Goal: Task Accomplishment & Management: Use online tool/utility

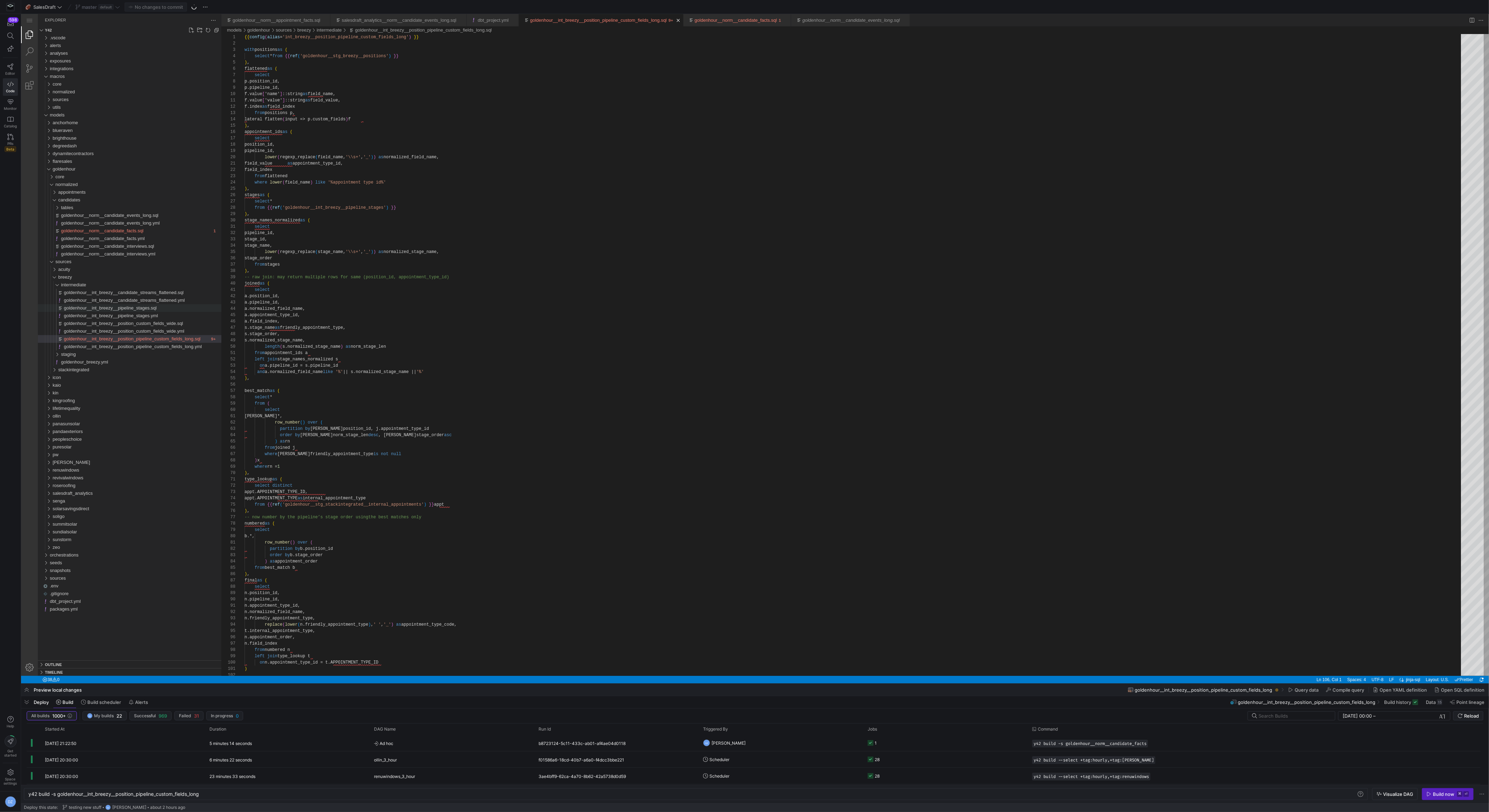
scroll to position [32, 0]
click at [127, 214] on span "goldenhour__norm__candidate_events_long.sql" at bounding box center [110, 215] width 98 height 5
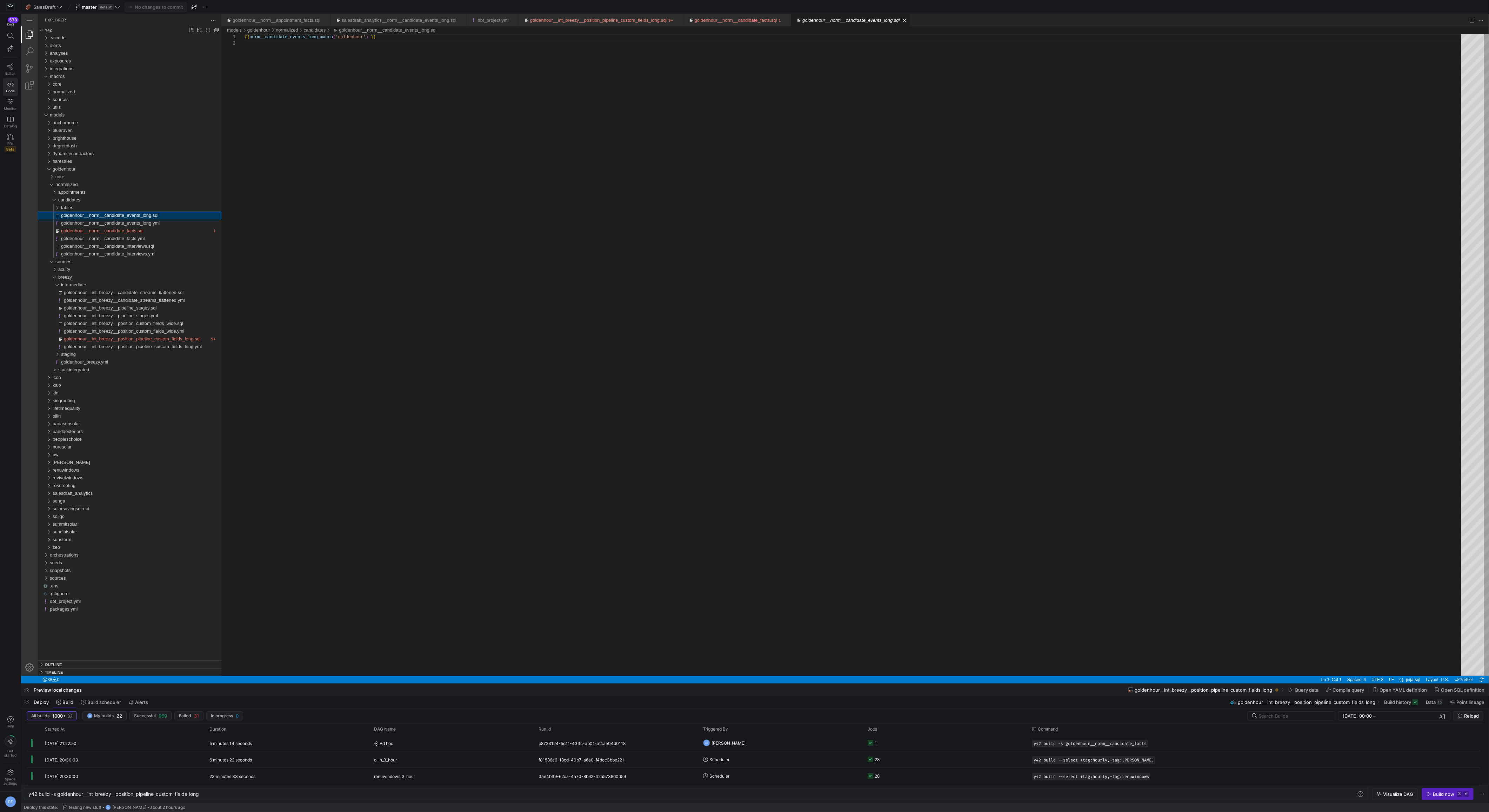
type textarea "y42 build -s goldenhour__norm__candidate_events_long"
click at [564, 175] on div "{{ norm__candidate_events_long_macro ( 'goldenhour' ) }}" at bounding box center [855, 358] width 1221 height 648
paste textarea "from unioned ) select * from final"
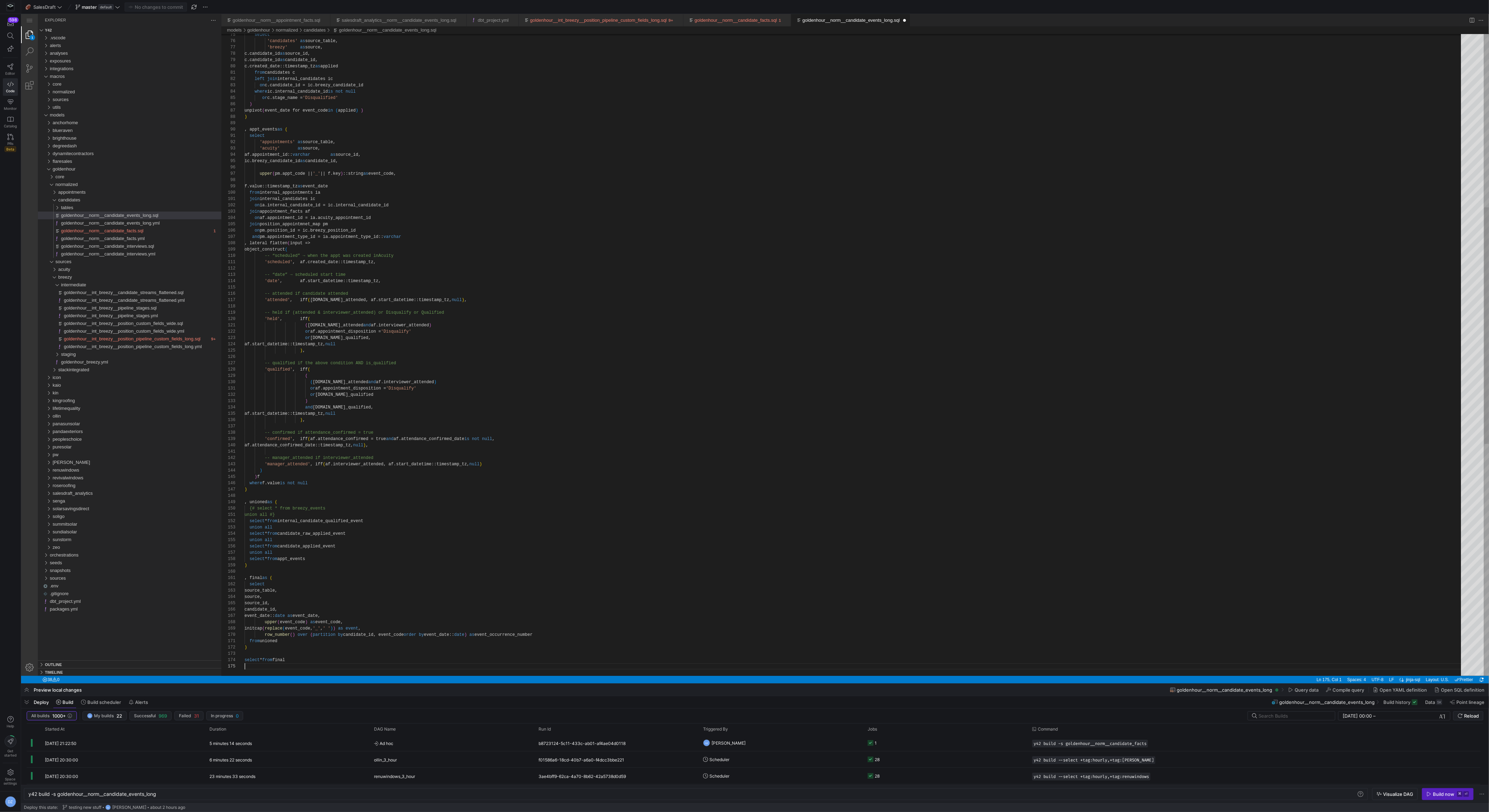
scroll to position [25, 0]
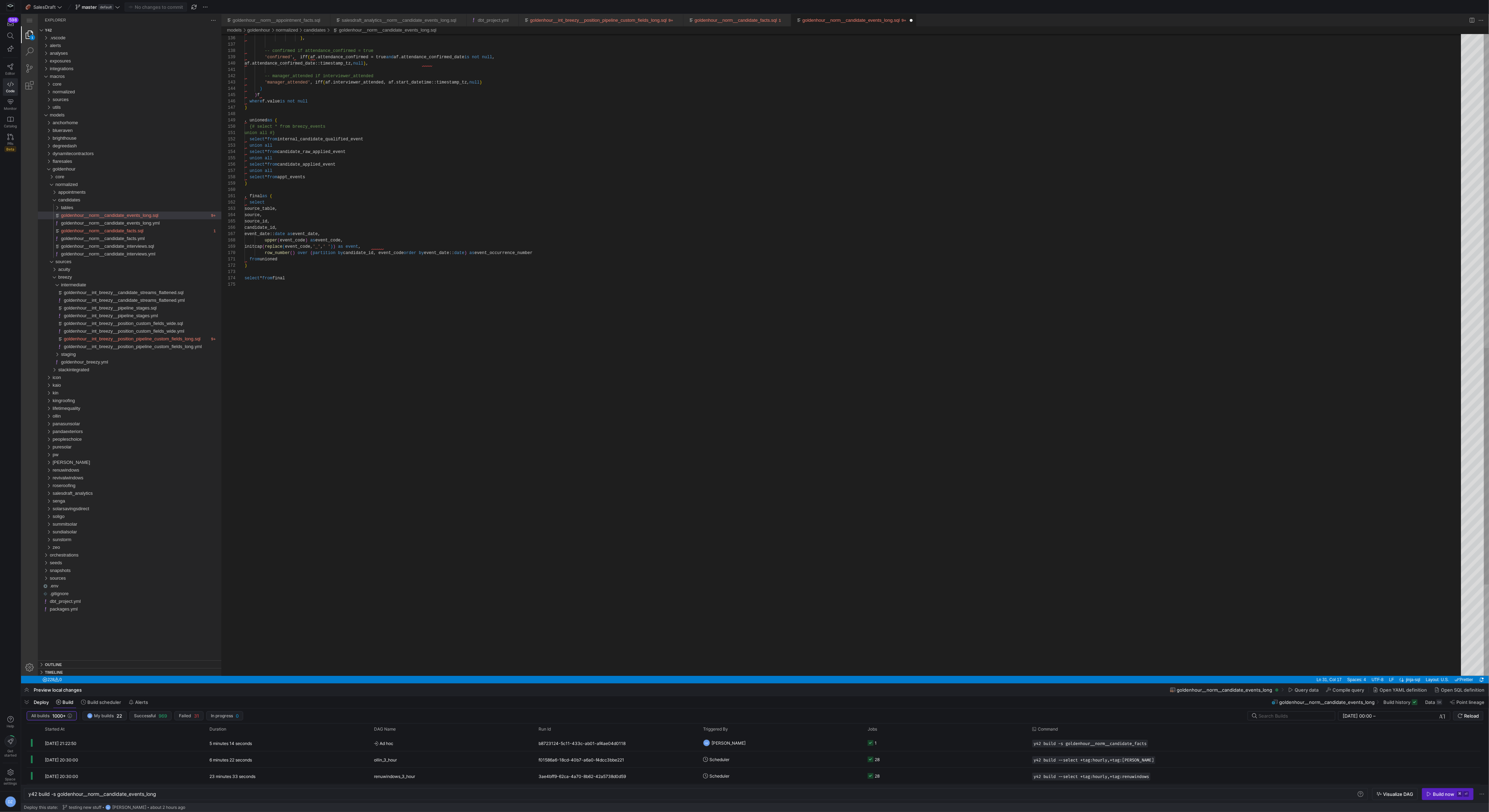
type textarea ", final as ( select source_table, source, source_id, candidate_id, event_date::…"
click at [443, 200] on div ") , unioned as ( {# select * from breezy_events union all #} select * from inte…" at bounding box center [855, 53] width 1221 height 1740
click at [175, 9] on span "Commit & push (1)" at bounding box center [159, 7] width 39 height 6
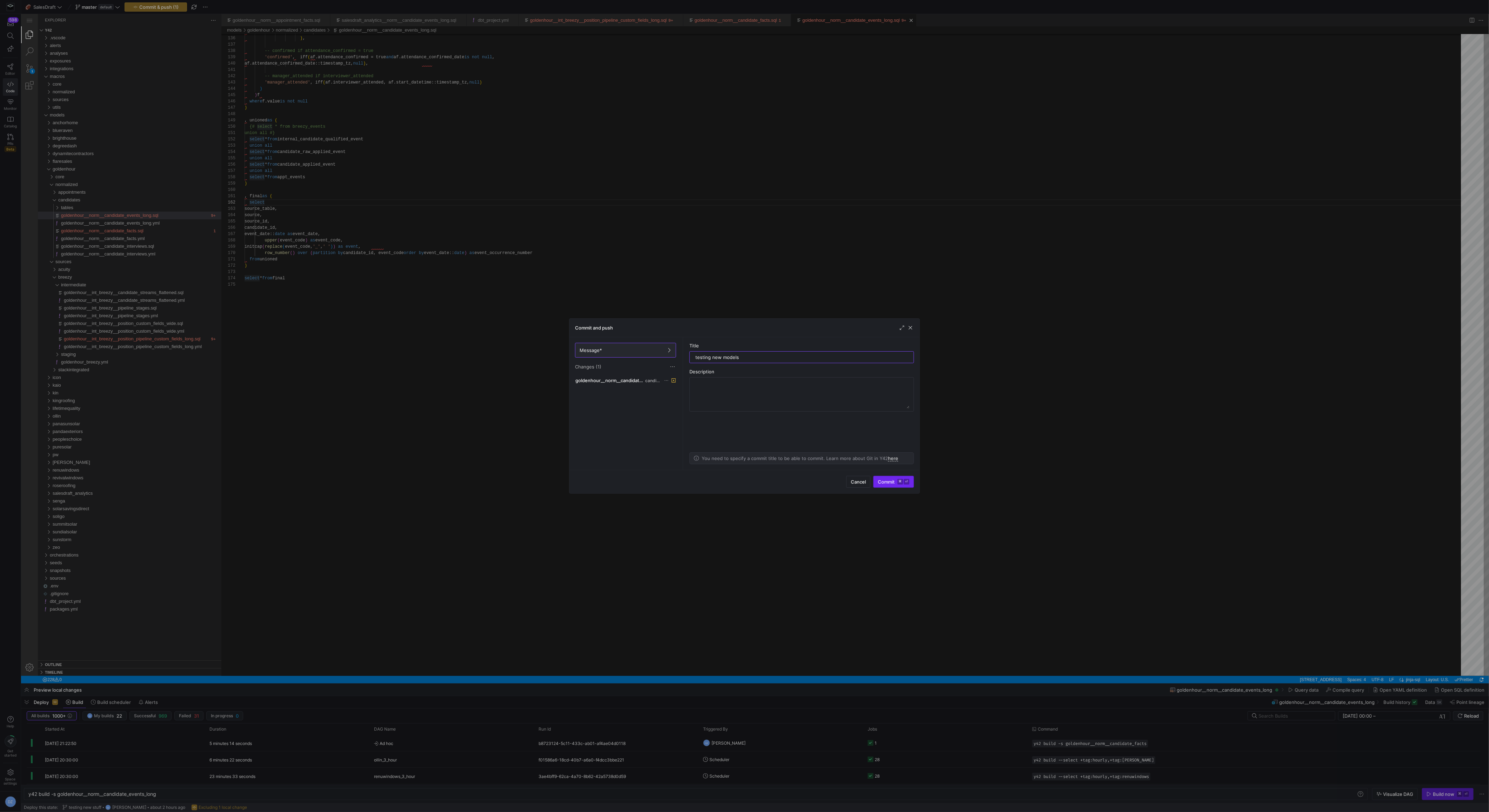
type input "testing new models"
click at [883, 483] on span "Commit ⌘ ⏎" at bounding box center [894, 482] width 32 height 6
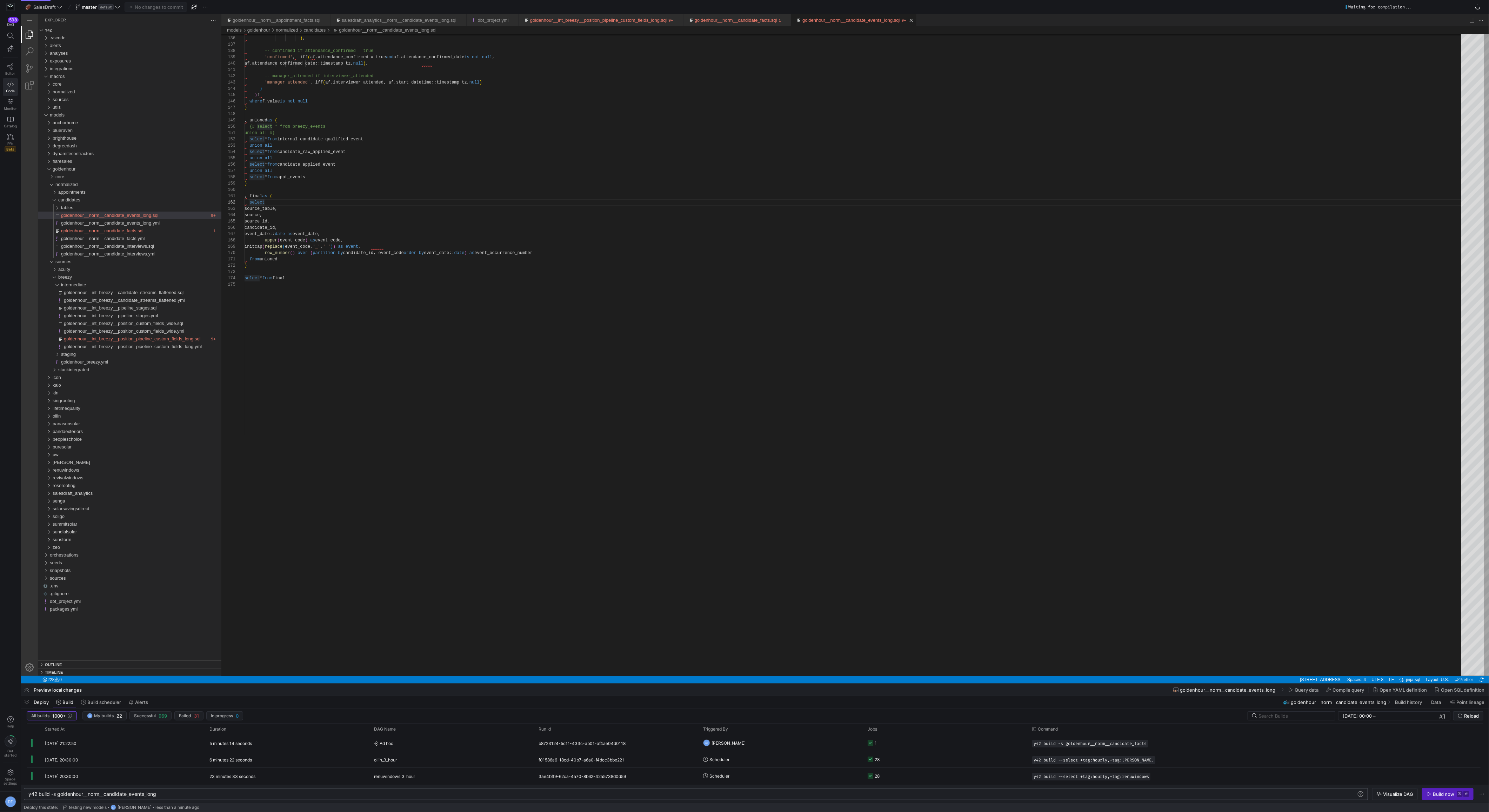
click at [58, 795] on div "y42 build -s goldenhour__norm__candidate_events_lo ng" at bounding box center [693, 794] width 1329 height 6
click at [173, 794] on div "y42 build -s +goldenhour__norm__candidate_events_l ong" at bounding box center [693, 794] width 1329 height 6
type textarea "y42 build -s +goldenhour__norm__candidate_events_long"
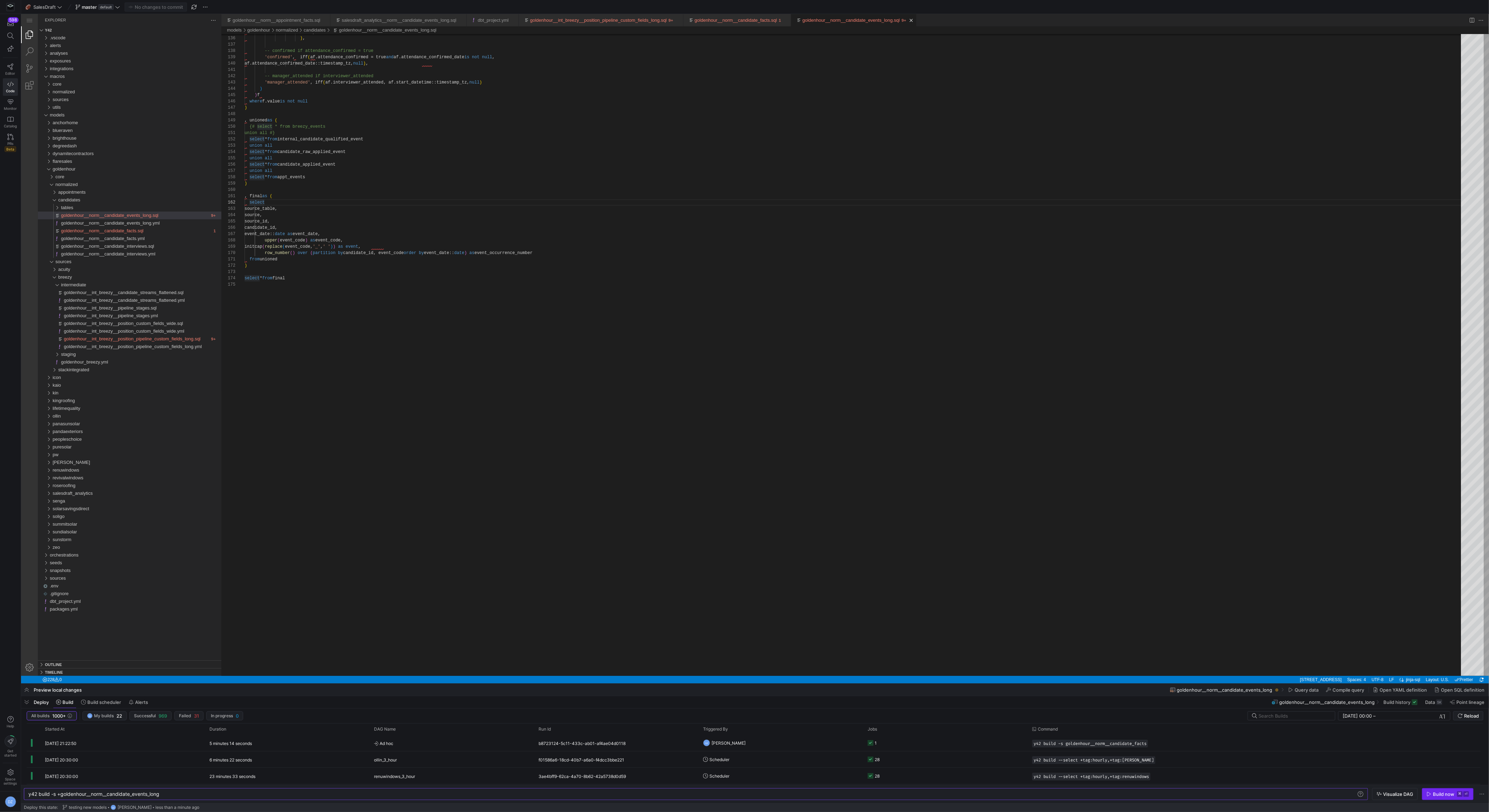
click at [1453, 795] on div "Build now" at bounding box center [1443, 794] width 21 height 6
type textarea "from unioned ) select * from final"
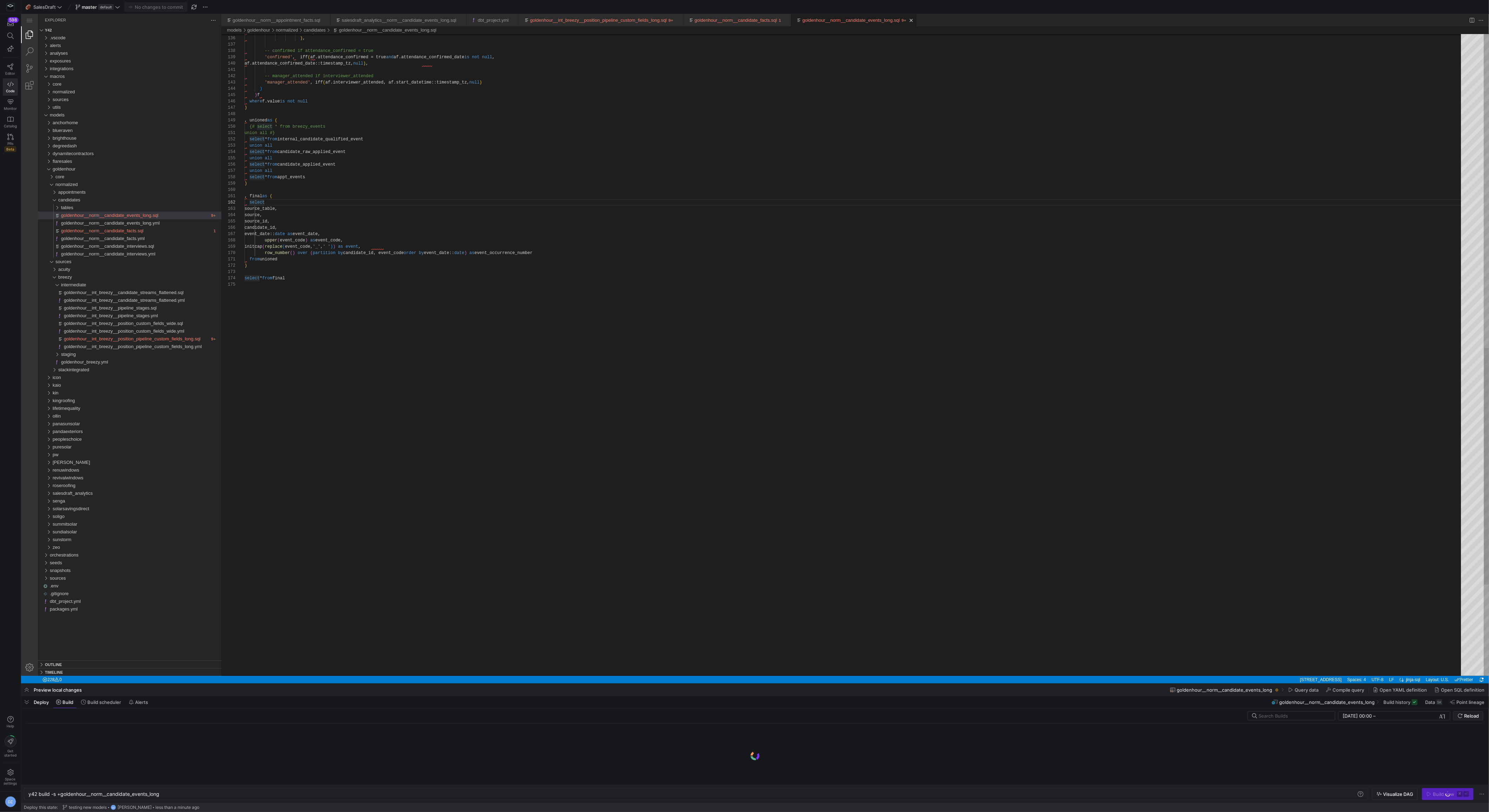
click at [1146, 540] on div ") , unioned as ( {# select * from breezy_events union all #} select * from inte…" at bounding box center [855, 53] width 1221 height 1740
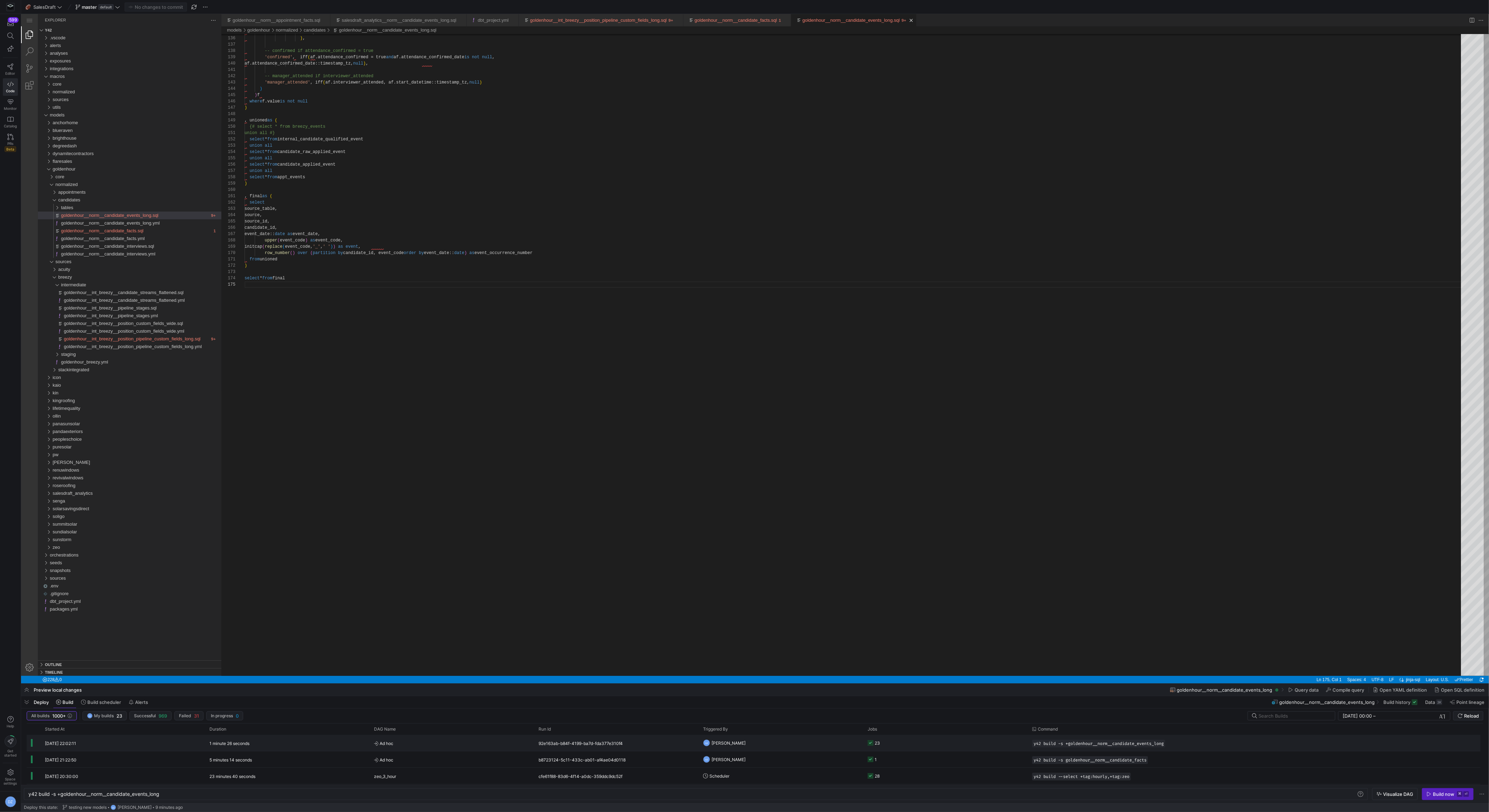
click at [806, 743] on y42-orchestration-triggered-by "DZ [PERSON_NAME]" at bounding box center [781, 743] width 156 height 16
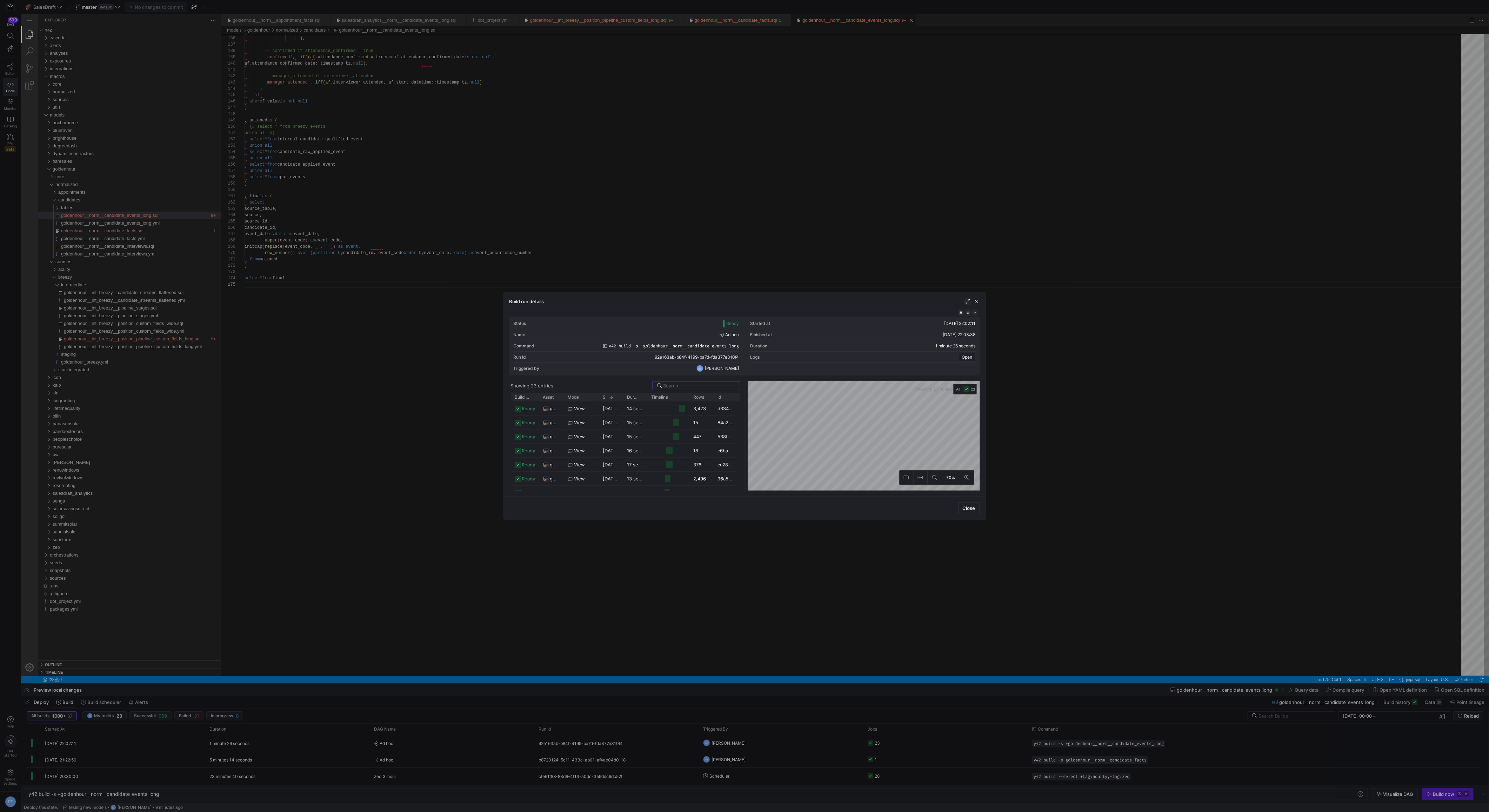
click at [969, 301] on span "button" at bounding box center [968, 301] width 7 height 7
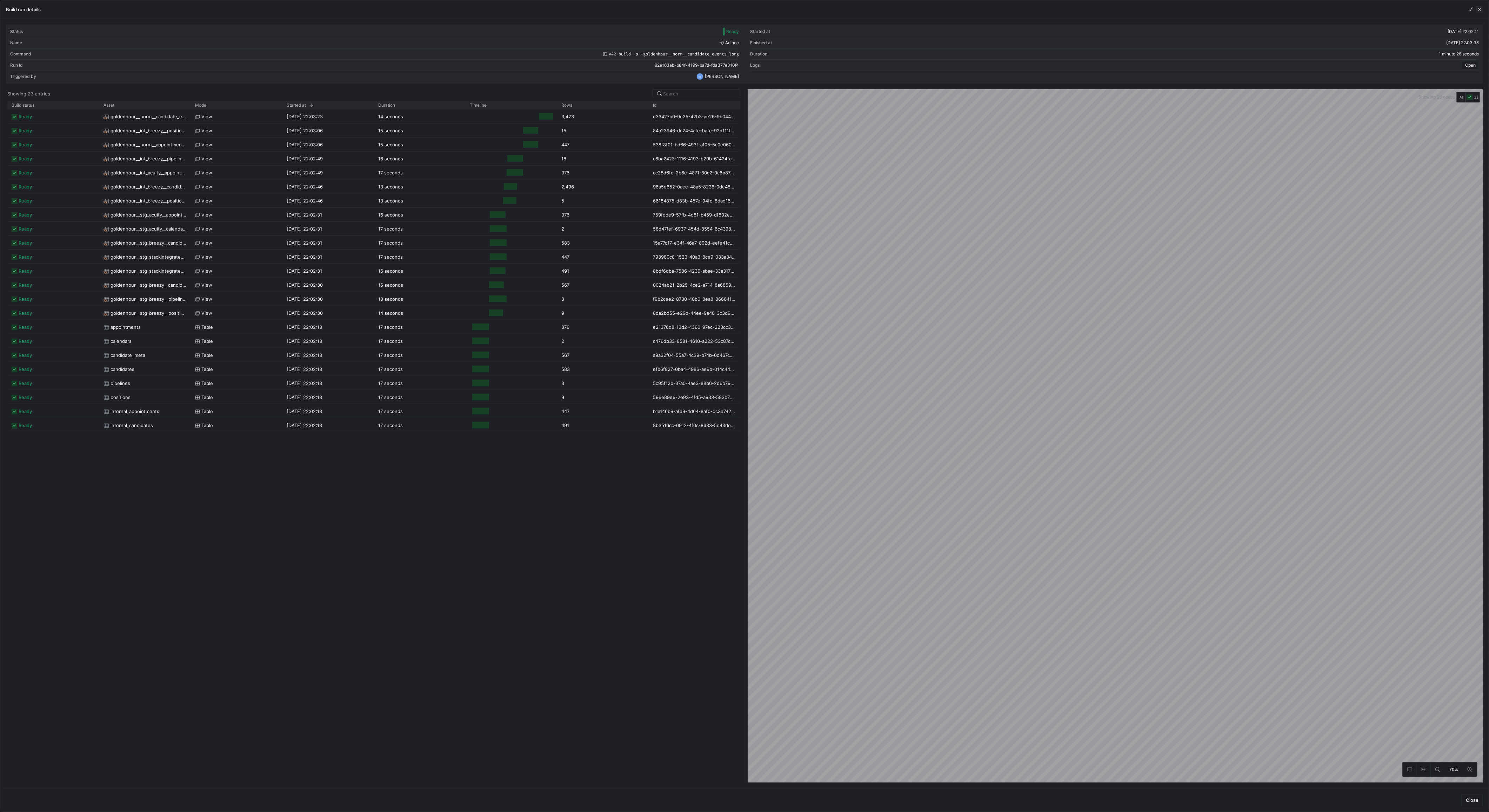
click at [1480, 11] on span "button" at bounding box center [1480, 9] width 7 height 7
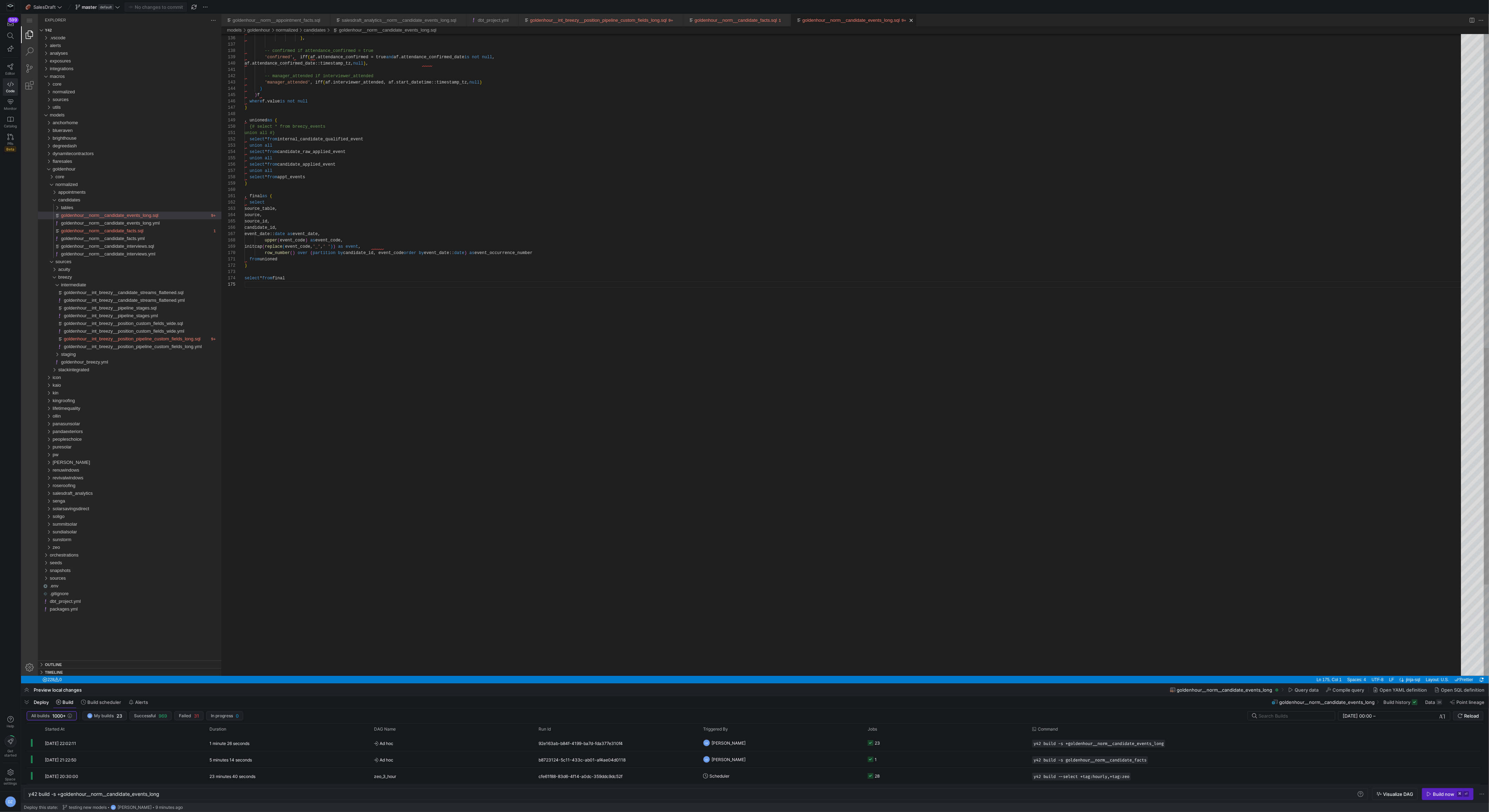
click at [554, 548] on div ") , unioned as ( {# select * from breezy_events union all #} select * from inte…" at bounding box center [855, 53] width 1221 height 1740
click at [120, 354] on div "staging" at bounding box center [141, 354] width 160 height 8
click at [119, 354] on div "staging" at bounding box center [141, 354] width 160 height 8
click at [101, 279] on div "breezy" at bounding box center [140, 277] width 163 height 8
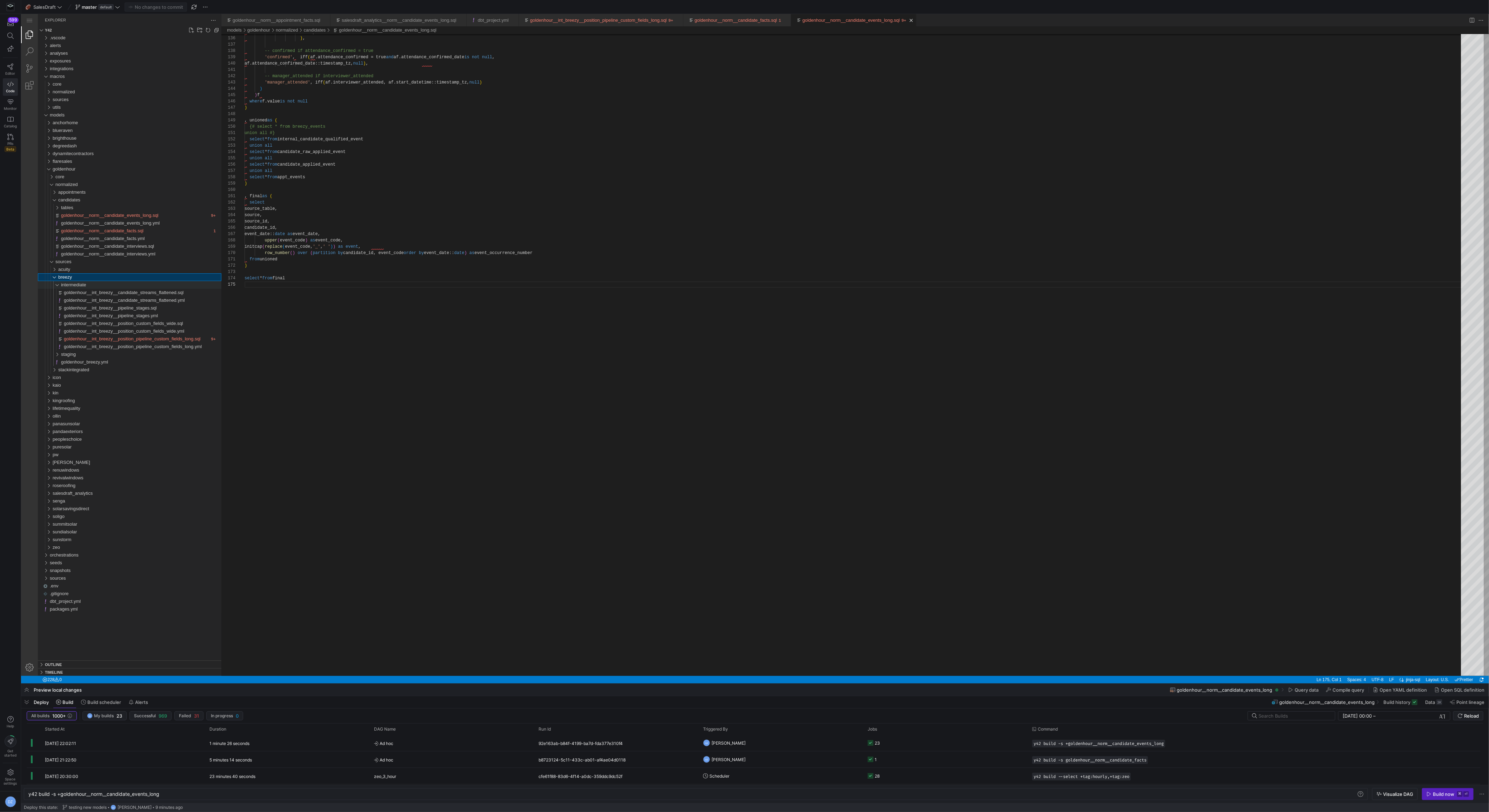
click at [102, 284] on div "intermediate" at bounding box center [141, 284] width 160 height 8
click at [103, 279] on div "breezy" at bounding box center [140, 277] width 163 height 8
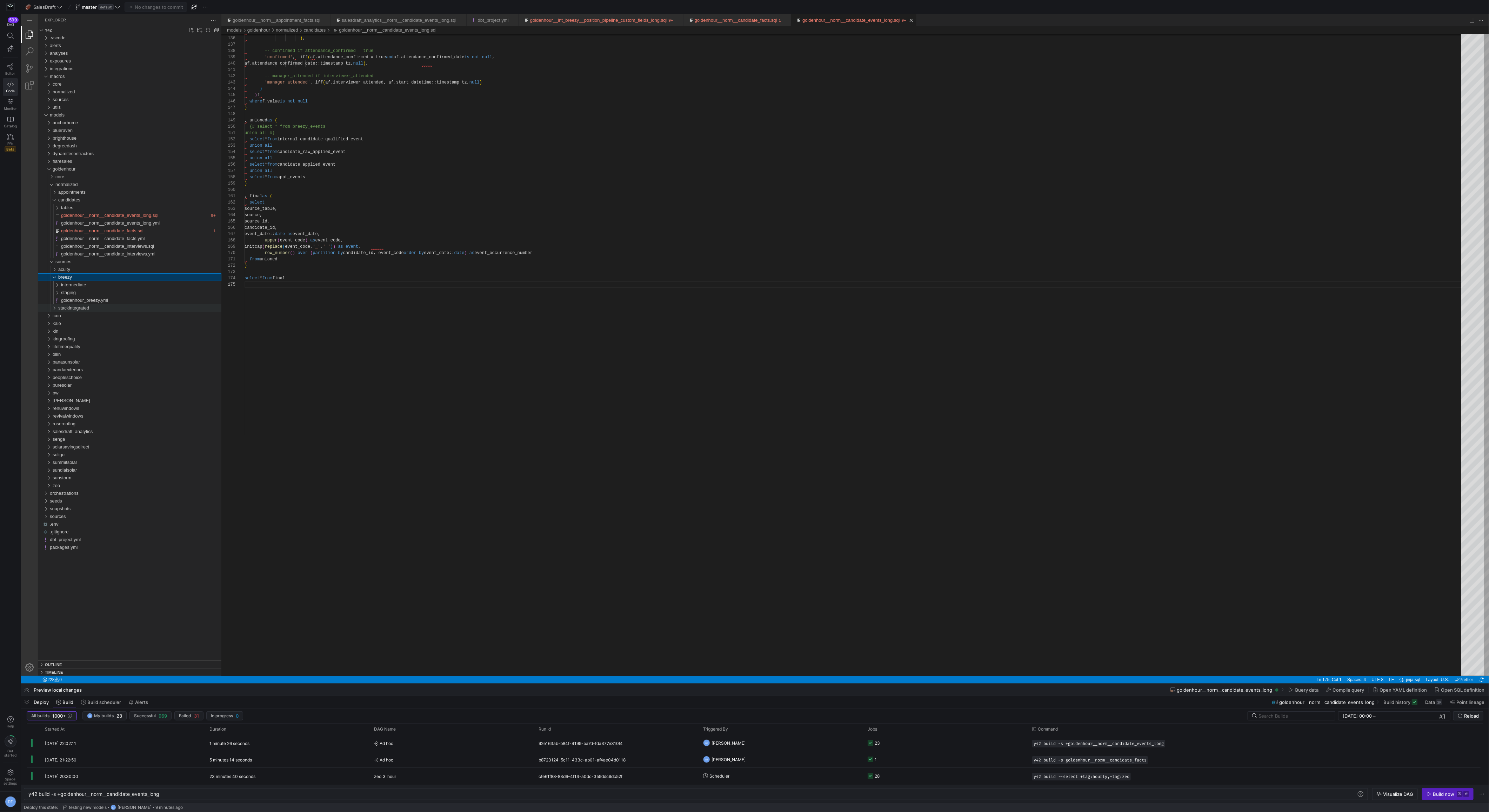
click at [105, 305] on div "stackintegrated" at bounding box center [140, 307] width 163 height 8
click at [107, 313] on div "staging" at bounding box center [141, 316] width 160 height 8
click at [107, 314] on div "staging" at bounding box center [141, 316] width 160 height 8
click at [105, 270] on div "acuity" at bounding box center [140, 269] width 163 height 8
click at [105, 284] on div "staging" at bounding box center [141, 284] width 160 height 8
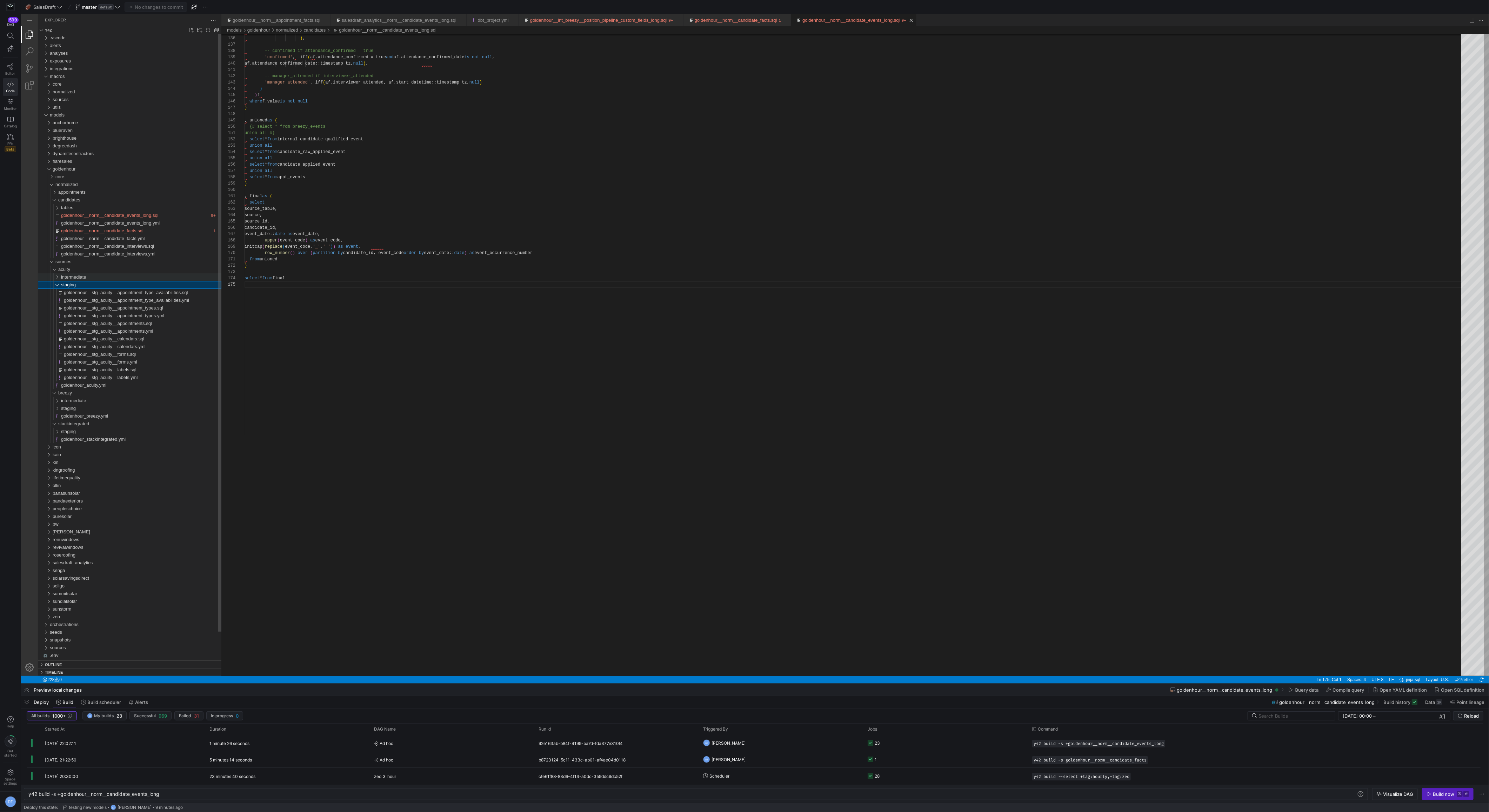
click at [104, 277] on div "intermediate" at bounding box center [141, 277] width 160 height 8
click at [103, 283] on div "staging" at bounding box center [141, 284] width 160 height 8
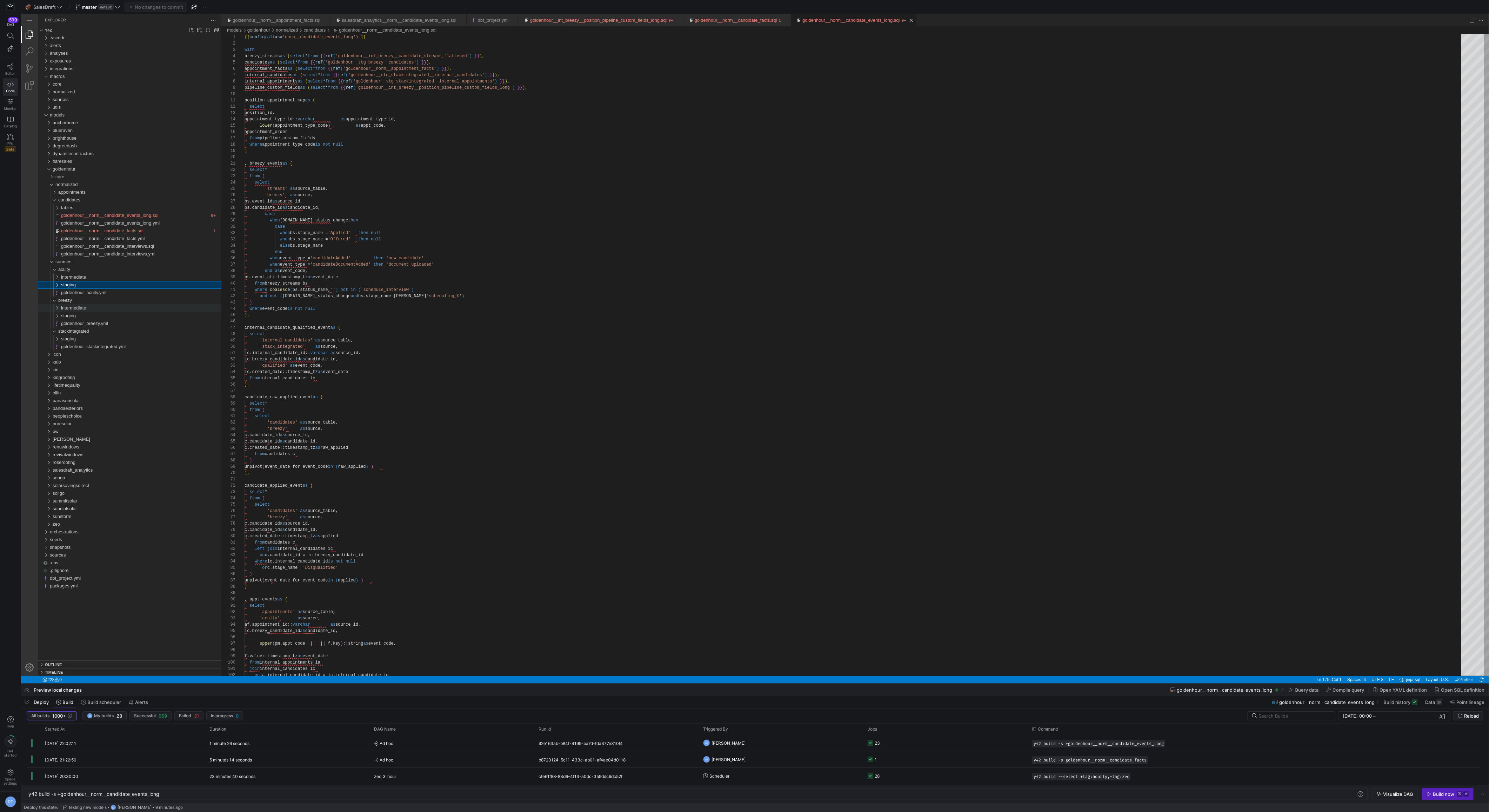
click at [128, 310] on div "intermediate" at bounding box center [141, 307] width 160 height 8
click at [120, 304] on div "intermediate" at bounding box center [141, 307] width 160 height 8
click at [110, 239] on span "goldenhour__norm__candidate_facts.yml" at bounding box center [103, 238] width 84 height 5
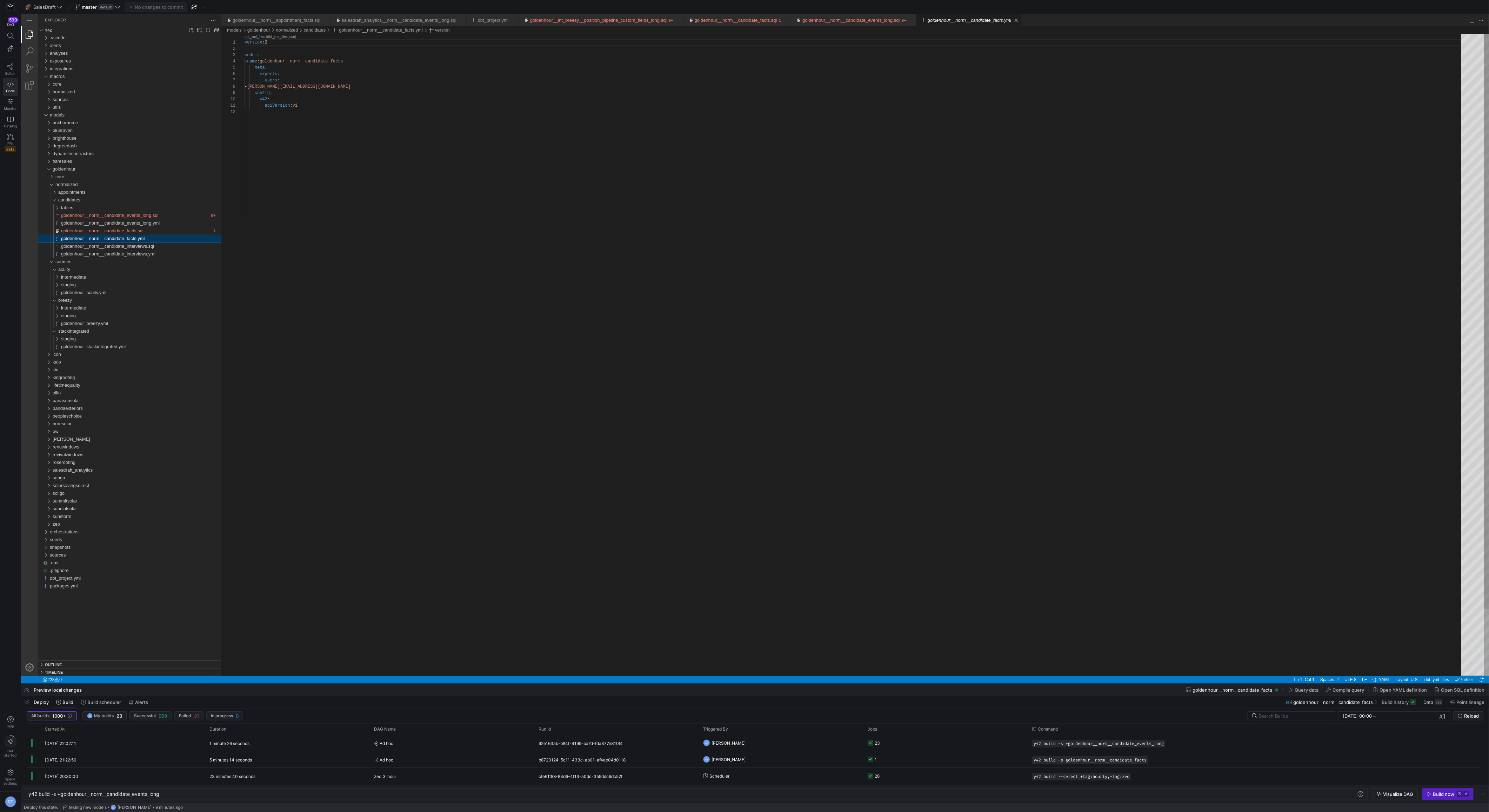
scroll to position [63, 0]
click at [117, 229] on span "goldenhour__norm__candidate_facts.sql" at bounding box center [102, 231] width 83 height 5
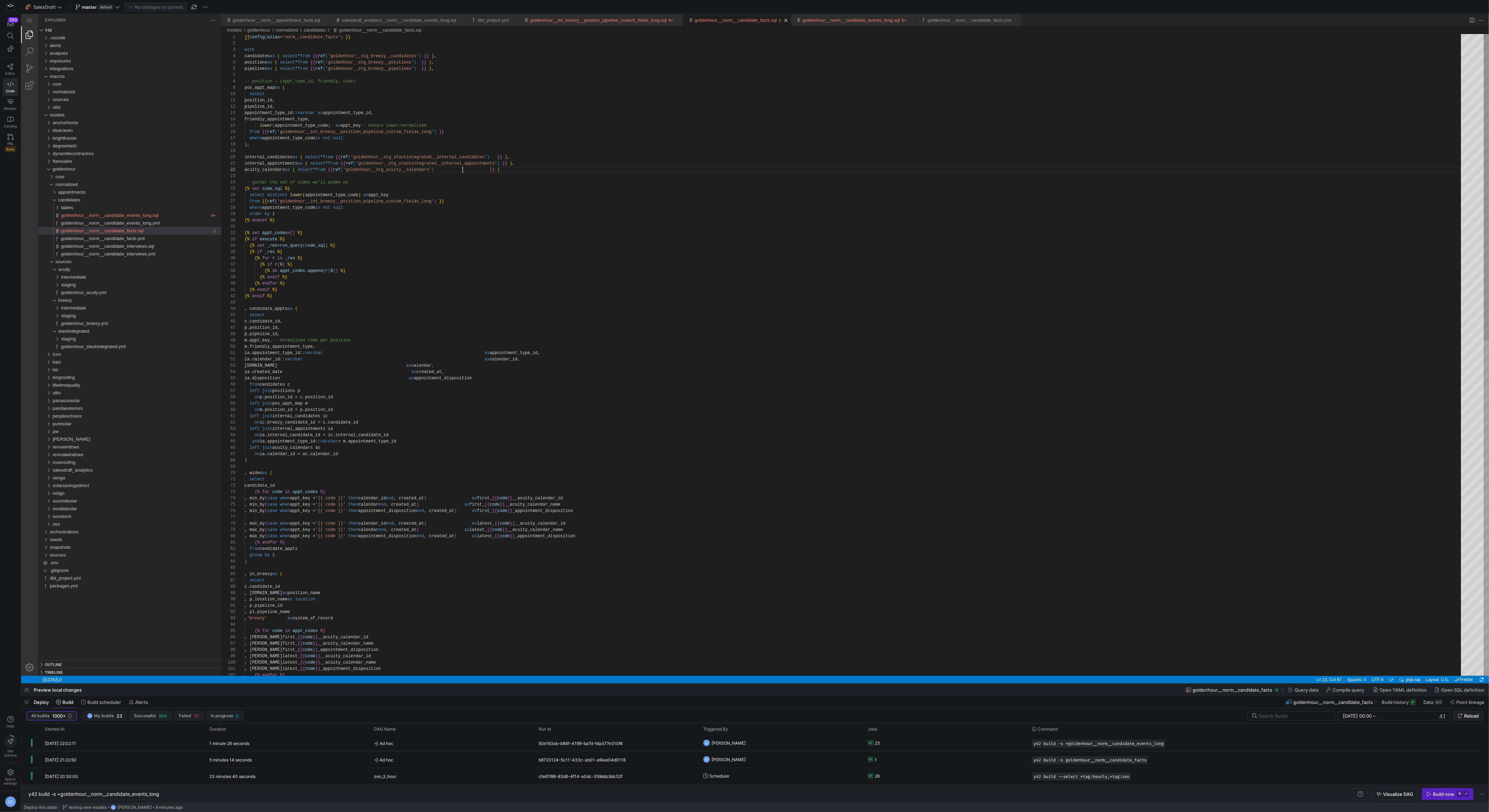
scroll to position [6, 218]
click at [461, 169] on div ") , internal_candidates as ( select * from {{ ref ( 'goldenhour__stg_stackinteg…" at bounding box center [855, 705] width 1221 height 1343
drag, startPoint x: 525, startPoint y: 170, endPoint x: 238, endPoint y: 154, distance: 287.4
type textarea "{% set appt_codes = [] %} {% if execute %} {% set _res = run_query(code_sql) %}…"
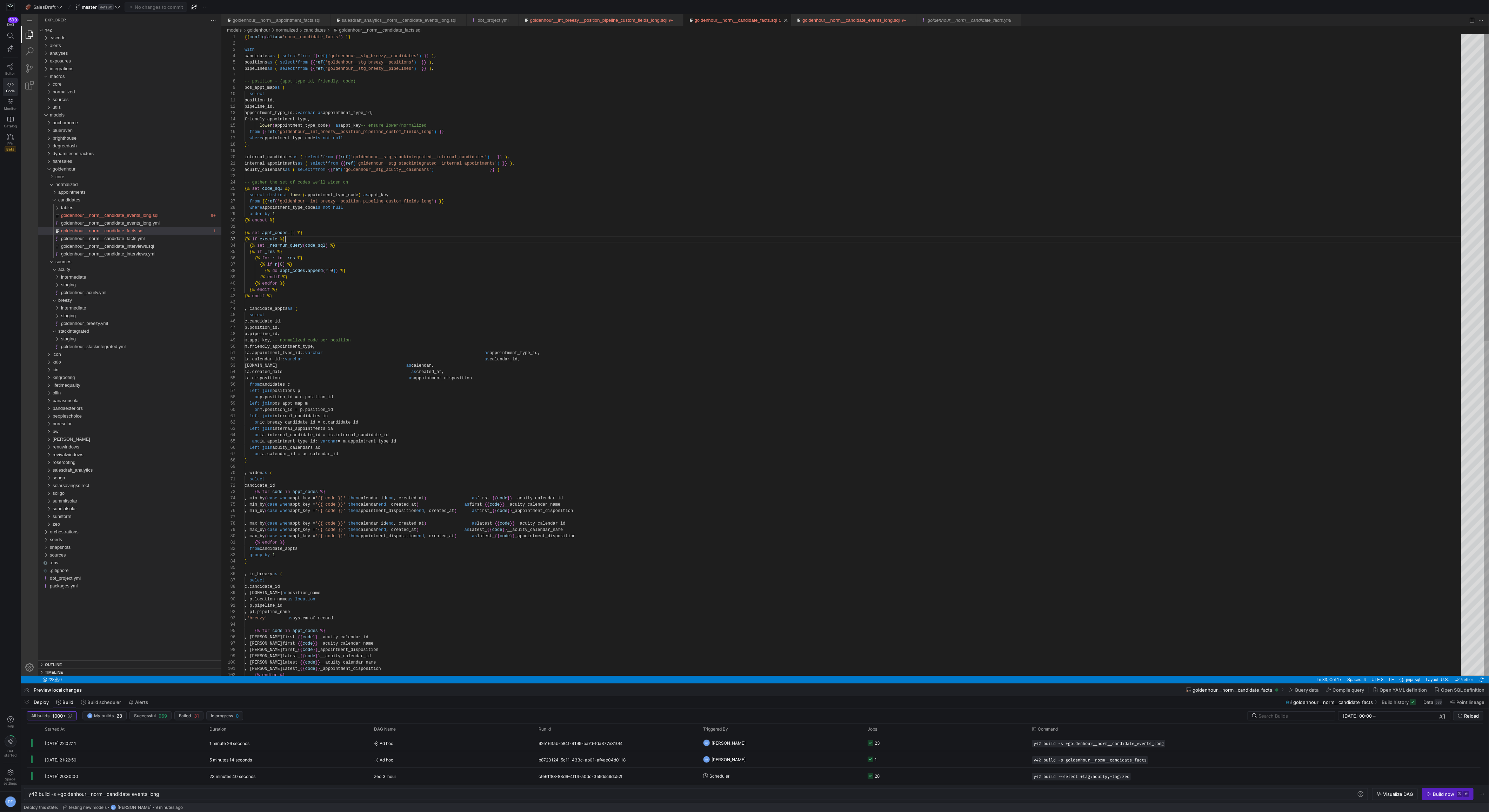
click at [519, 237] on div ") , internal_candidates as ( select * from {{ ref ( 'goldenhour__stg_stackinteg…" at bounding box center [855, 705] width 1221 height 1343
click at [518, 240] on div "p.position_id, p.pipeline_id, m.appt_key, -- normalized code per position m.fri…" at bounding box center [855, 705] width 1221 height 1343
click at [183, 216] on div "goldenhour__norm__candidate_events_long.sql" at bounding box center [135, 215] width 149 height 8
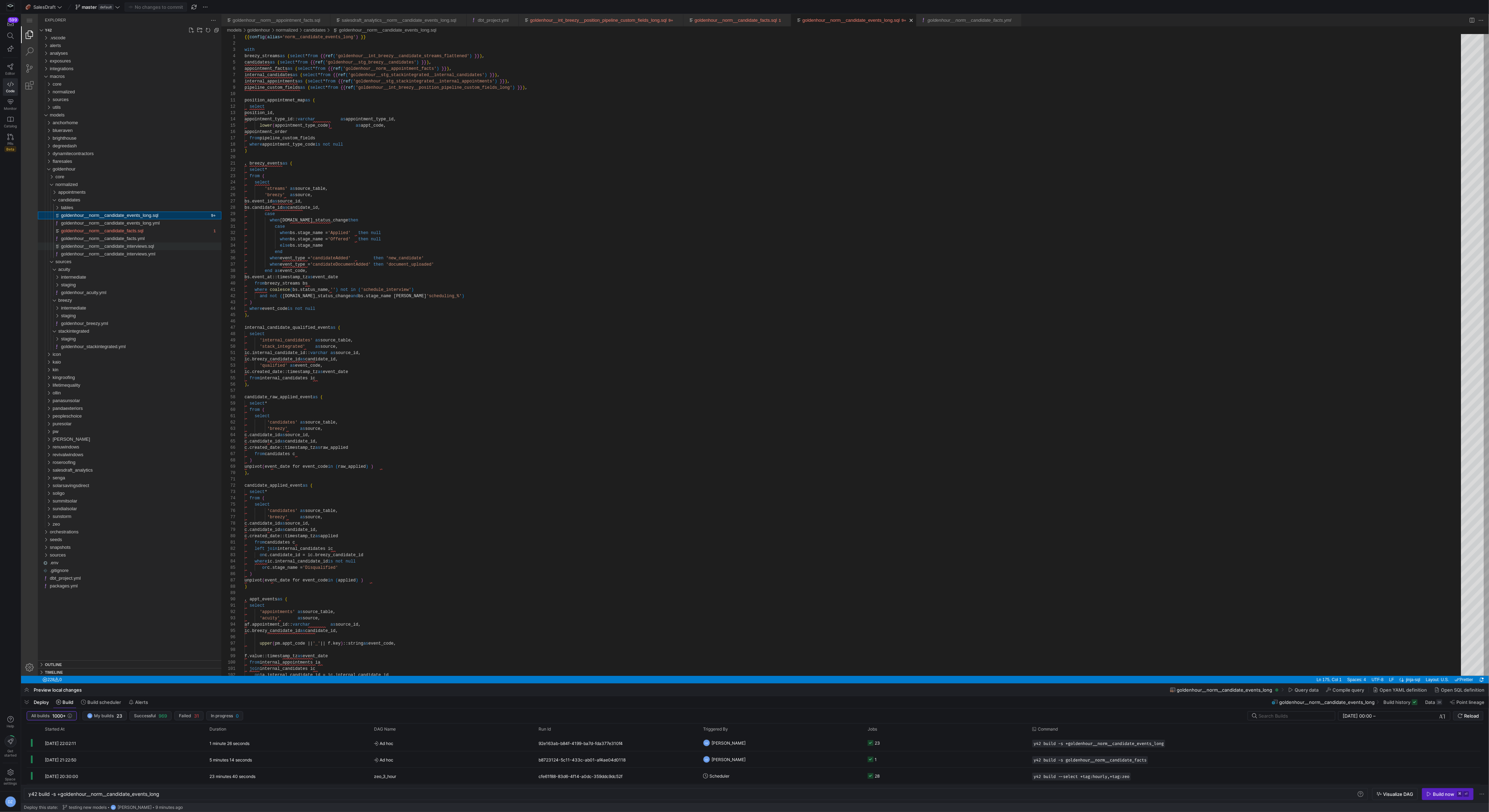
click at [154, 246] on span "goldenhour__norm__candidate_interviews.sql" at bounding box center [108, 246] width 93 height 5
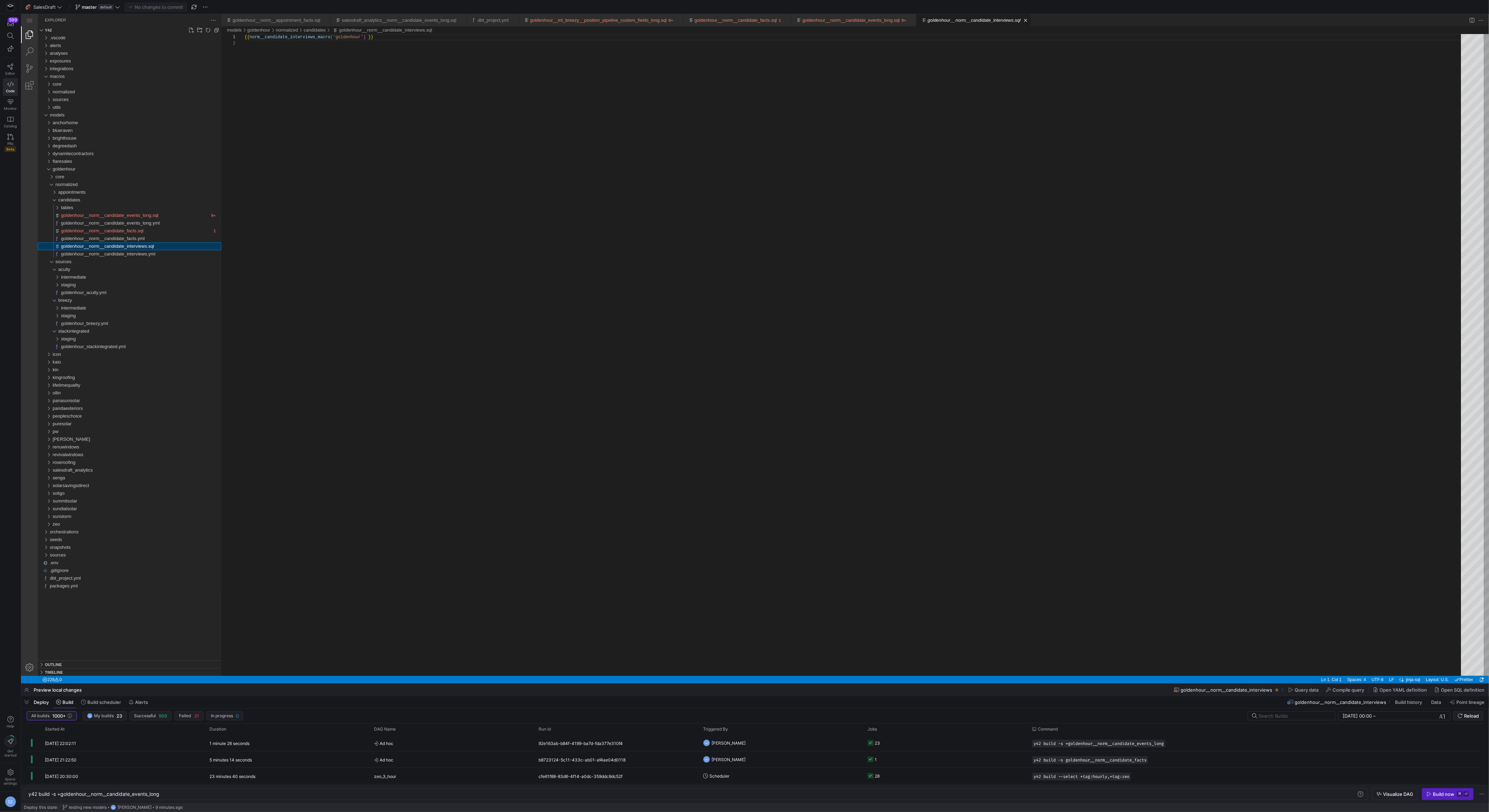
scroll to position [6, 0]
click at [161, 228] on div "goldenhour__norm__candidate_facts.sql" at bounding box center [136, 231] width 150 height 8
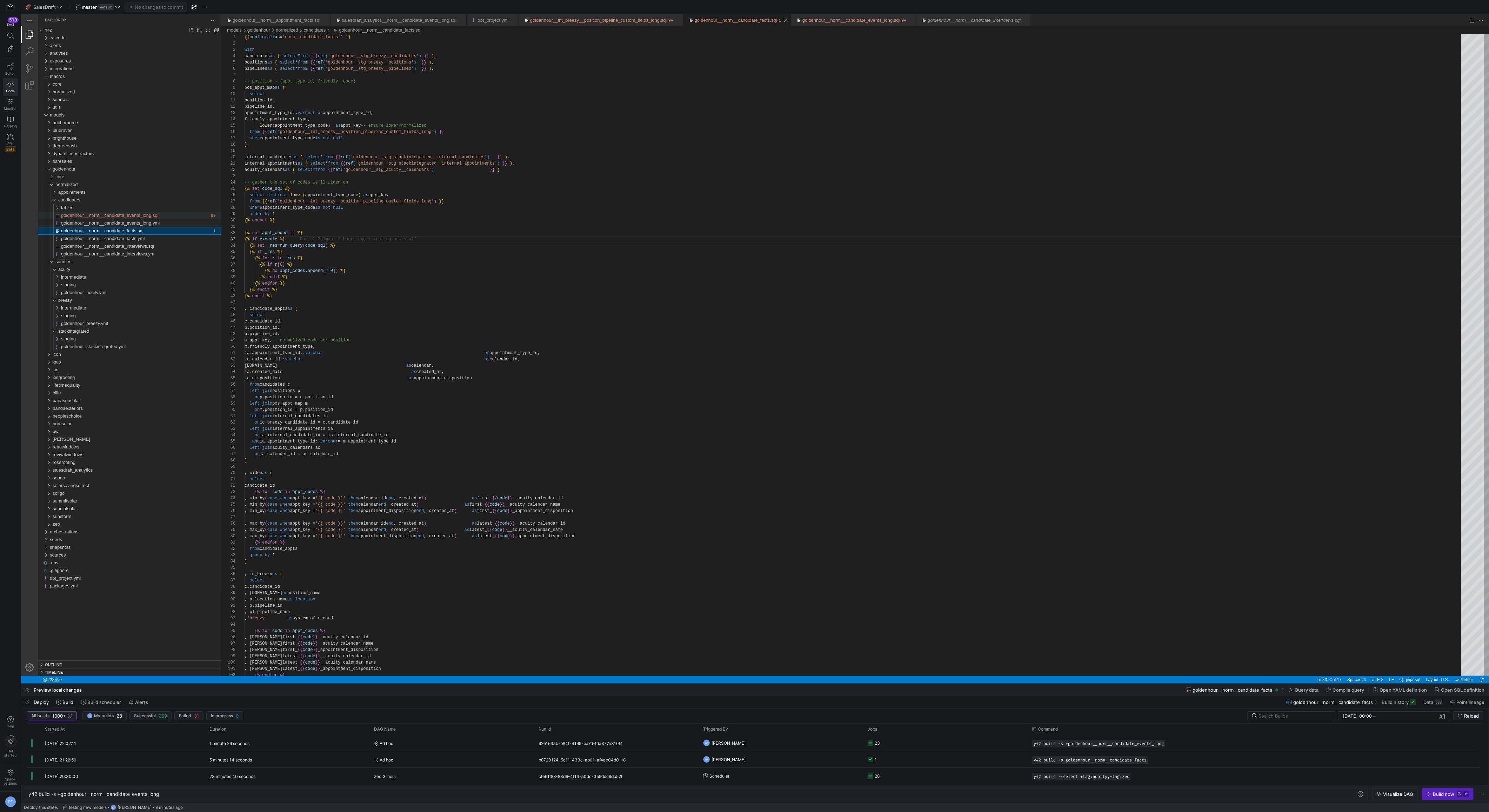
scroll to position [63, 40]
click at [164, 213] on div "goldenhour__norm__candidate_events_long.sql" at bounding box center [135, 215] width 149 height 8
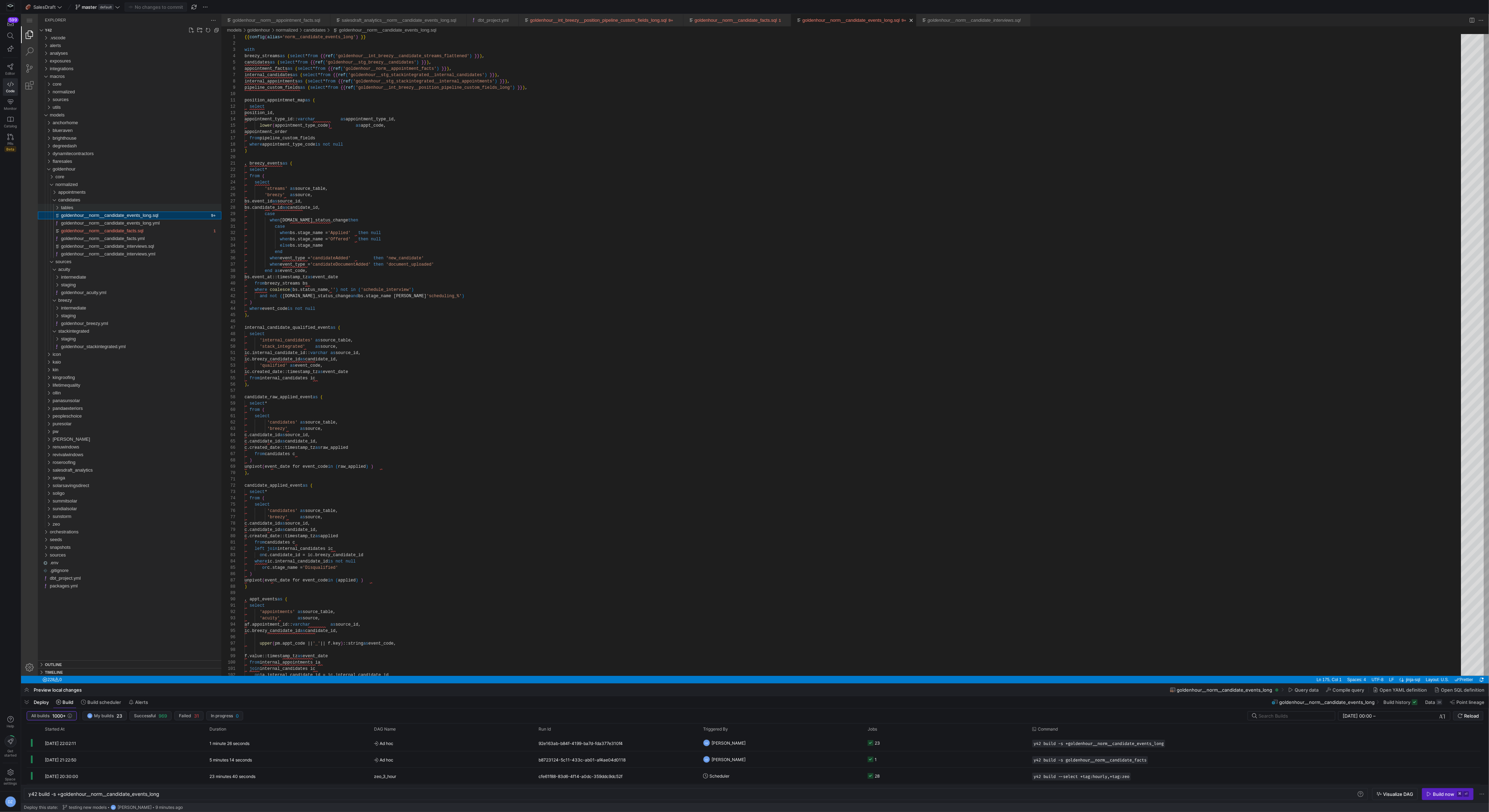
click at [165, 208] on div "tables" at bounding box center [141, 207] width 160 height 8
click at [162, 215] on span "goldenhour__norm__candidate_events_wide.sql" at bounding box center [113, 215] width 98 height 5
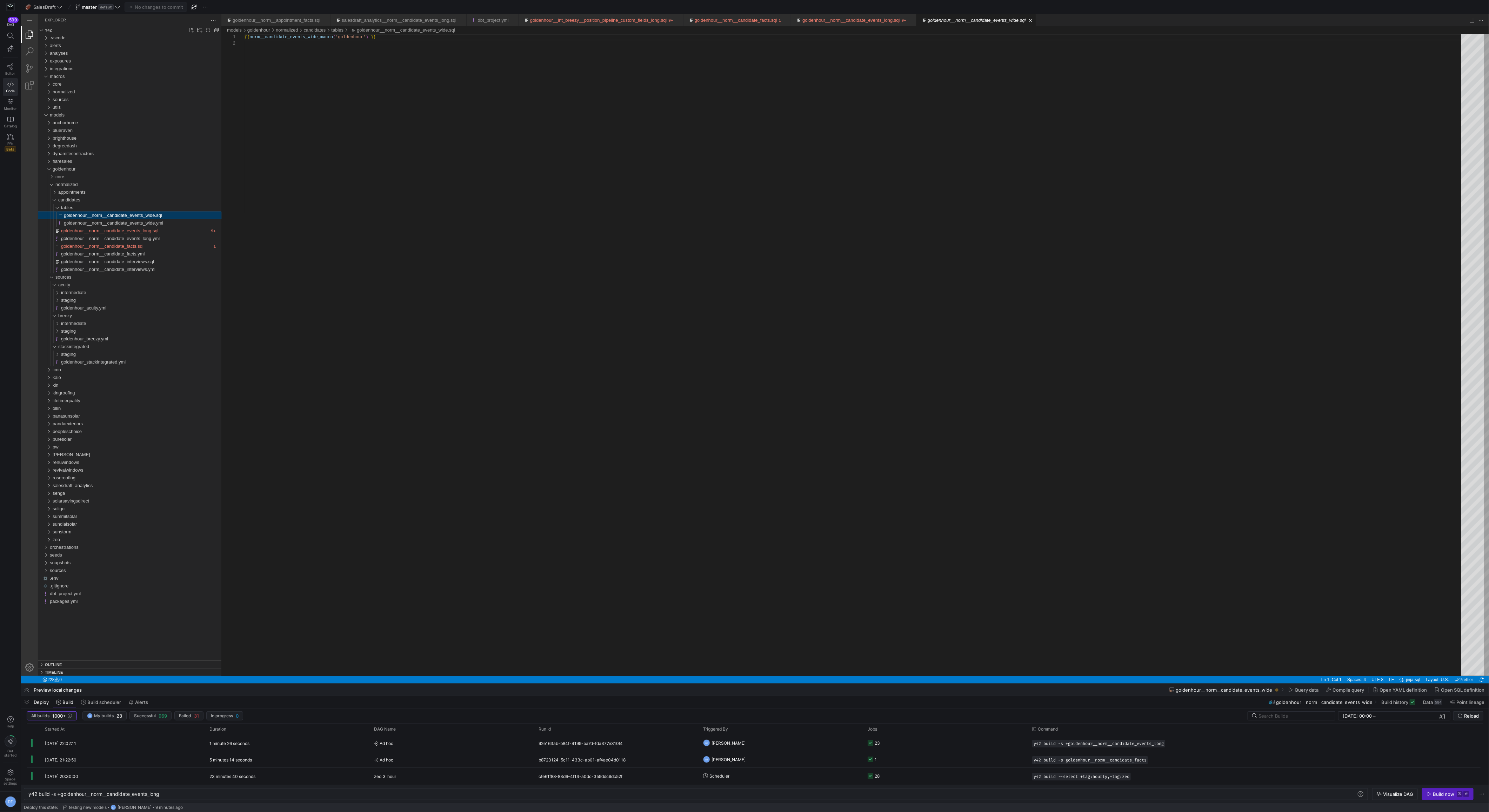
scroll to position [6, 0]
click at [117, 92] on div "normalized" at bounding box center [137, 91] width 169 height 8
click at [120, 103] on div "candidates" at bounding box center [138, 107] width 166 height 8
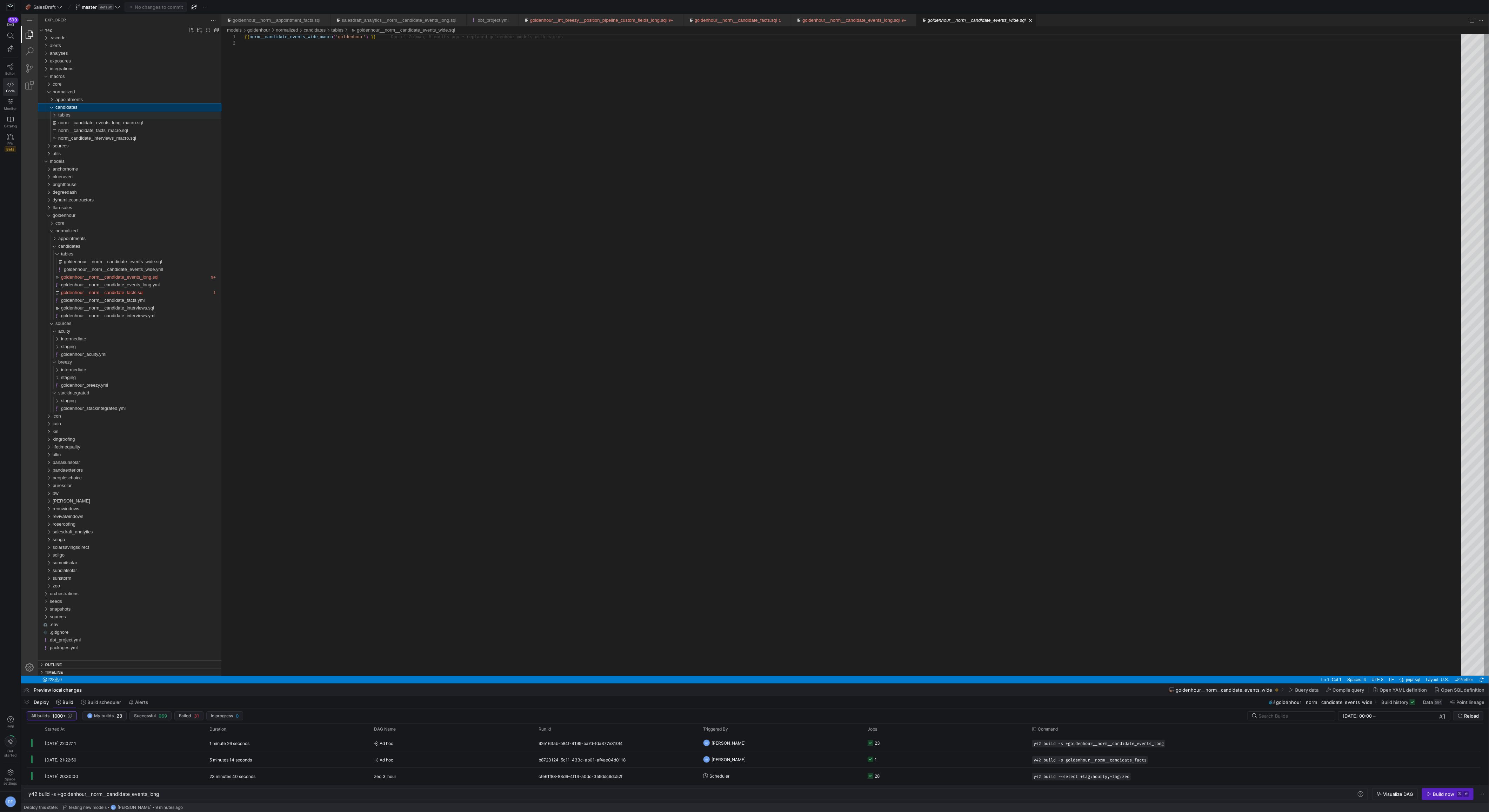
click at [118, 113] on div "tables" at bounding box center [140, 114] width 163 height 8
click at [122, 121] on span "norm__candidate_events_wide_macro.sql" at bounding box center [104, 123] width 86 height 5
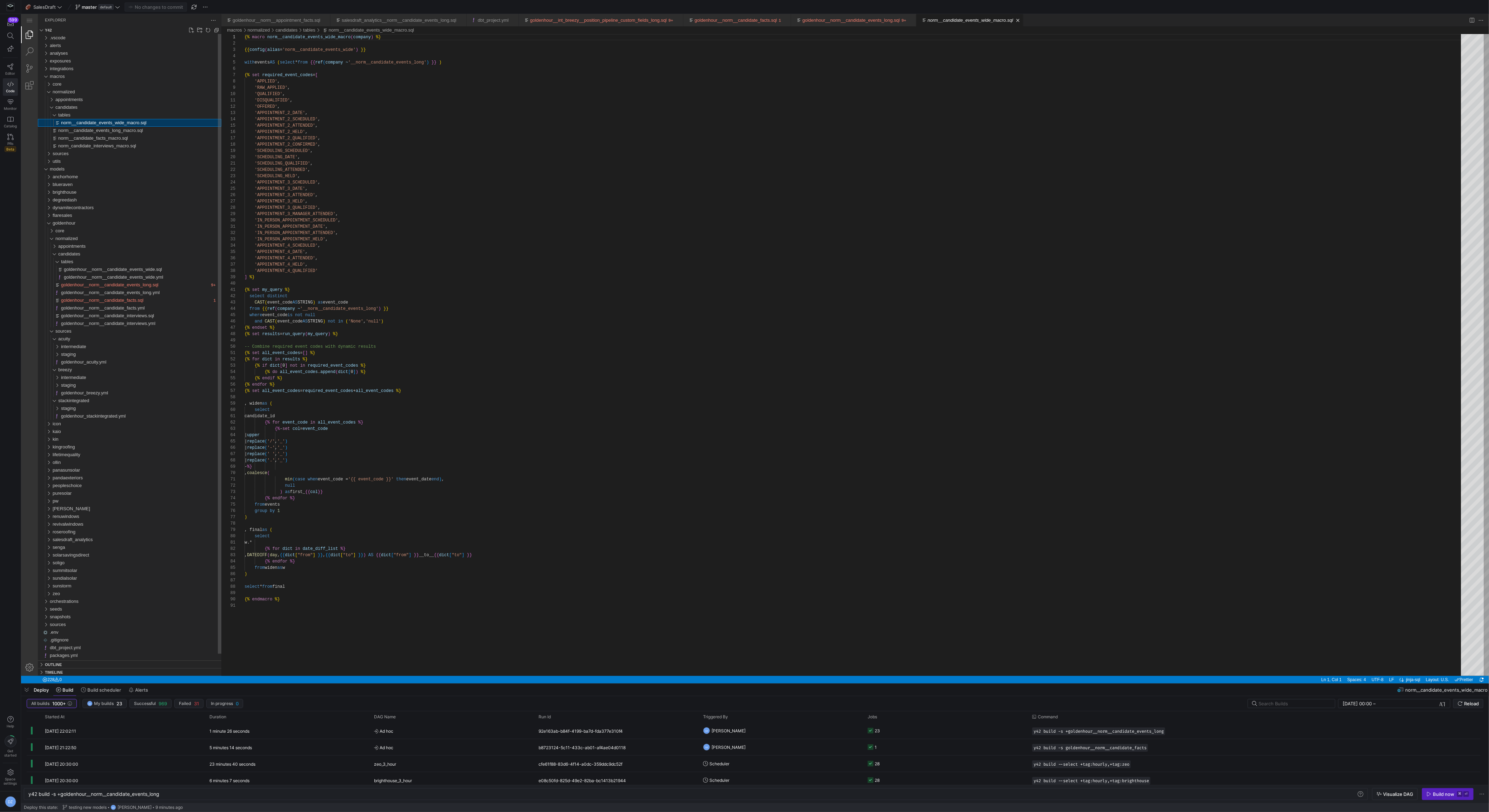
scroll to position [63, 0]
type textarea "'DISQUALIFIED', 'OFFERED', 'APPOINTMENT_2_DATE', 'APPOINTMENT_2_SCHEDULED', 'AP…"
click at [415, 155] on div "{{ config ( alias = 'norm__candidate_events_wide' ) }} with events AS ( select …" at bounding box center [855, 639] width 1221 height 1210
click at [296, 794] on div "y42 build -s +goldenhour__norm__candidate_events_l ong" at bounding box center [693, 794] width 1329 height 6
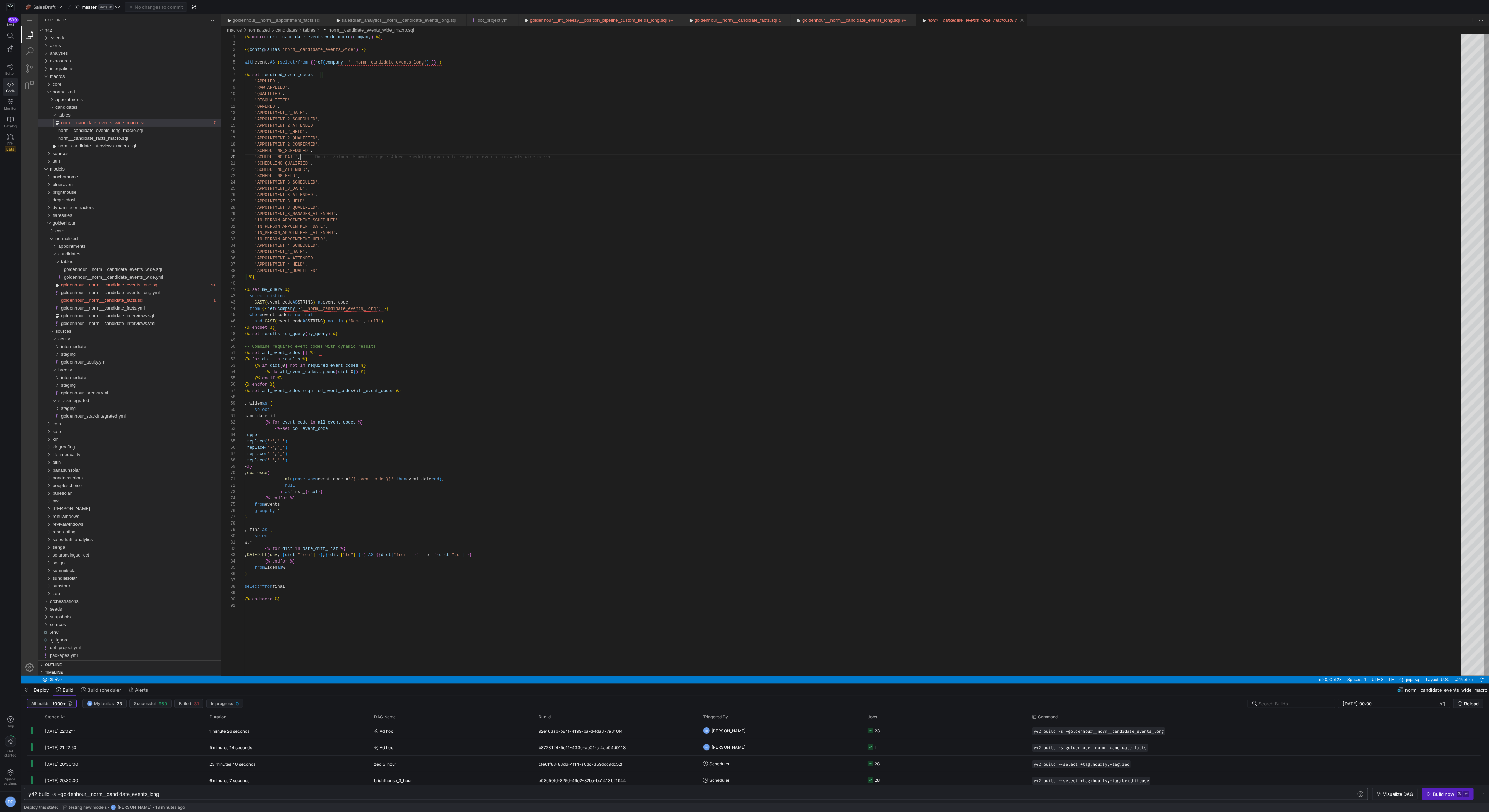
click at [296, 794] on div "y42 build -s +goldenhour__norm__candidate_events_l ong" at bounding box center [693, 794] width 1329 height 6
click at [34, 796] on div "dbt ls -s stg_acuity__appointments+" at bounding box center [693, 794] width 1329 height 6
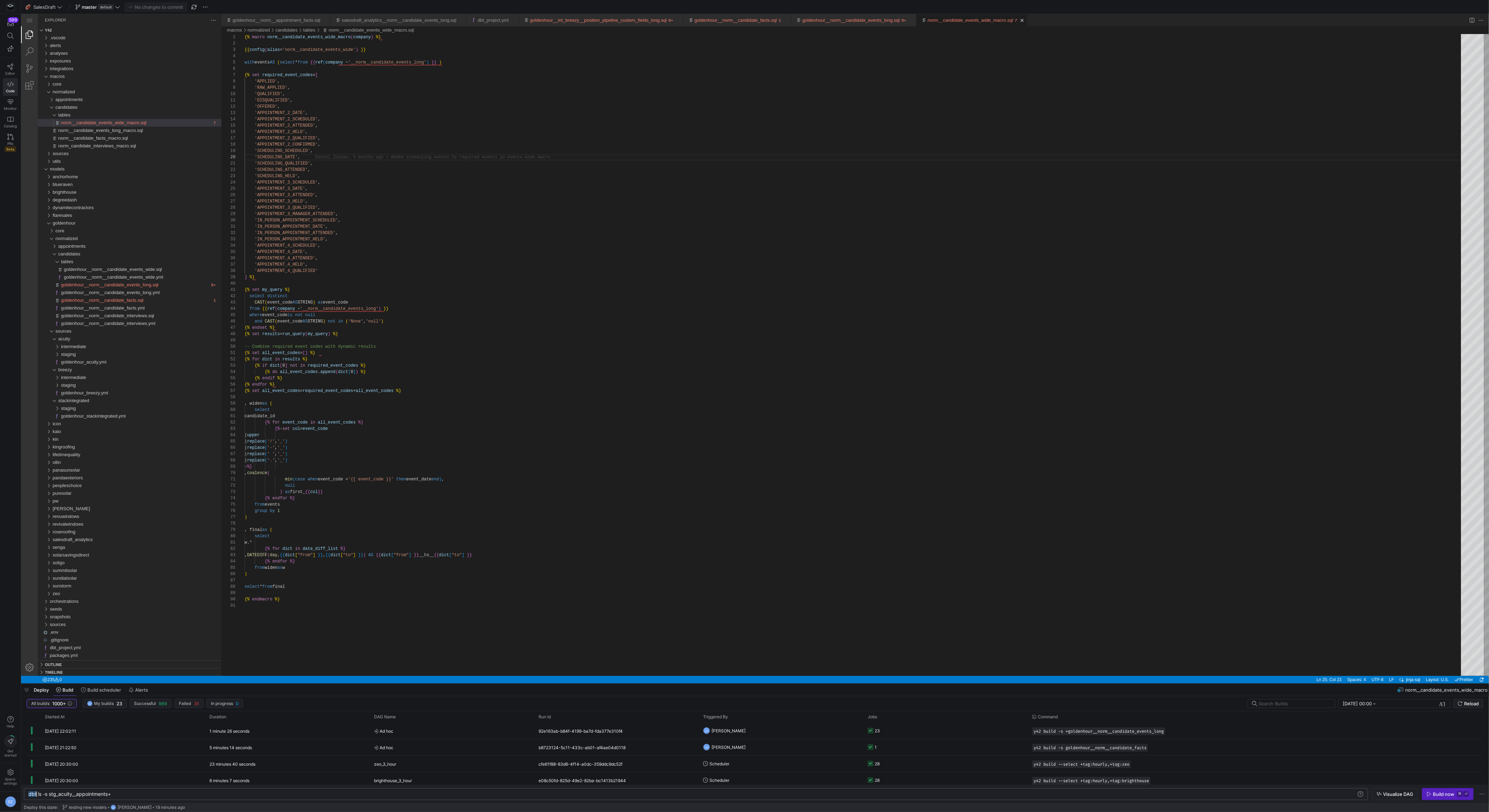
click at [34, 796] on div "dbt ls -s stg_acuity__appointments+" at bounding box center [693, 794] width 1329 height 6
type textarea "dbt ls -s stg_acuity__appointments+"
type textarea "min(case when event_code = '{{ event_code }}' then event_date end), null ) as f…"
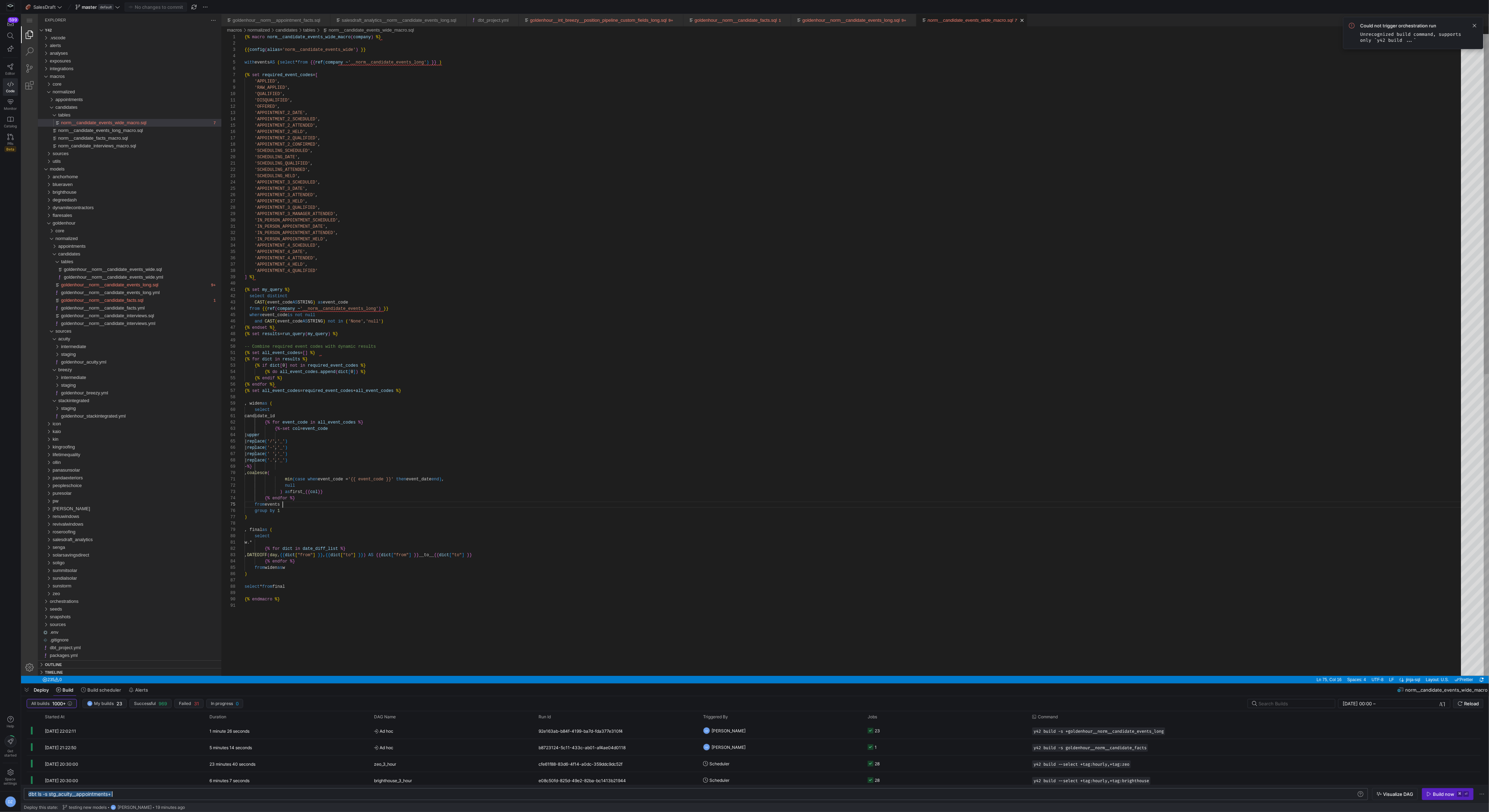
click at [492, 506] on div "{{ config ( alias = 'norm__candidate_events_wide' ) }} with events AS ( select …" at bounding box center [855, 639] width 1221 height 1210
click at [110, 376] on div "staging" at bounding box center [141, 378] width 160 height 8
click at [113, 368] on div "intermediate" at bounding box center [141, 370] width 160 height 8
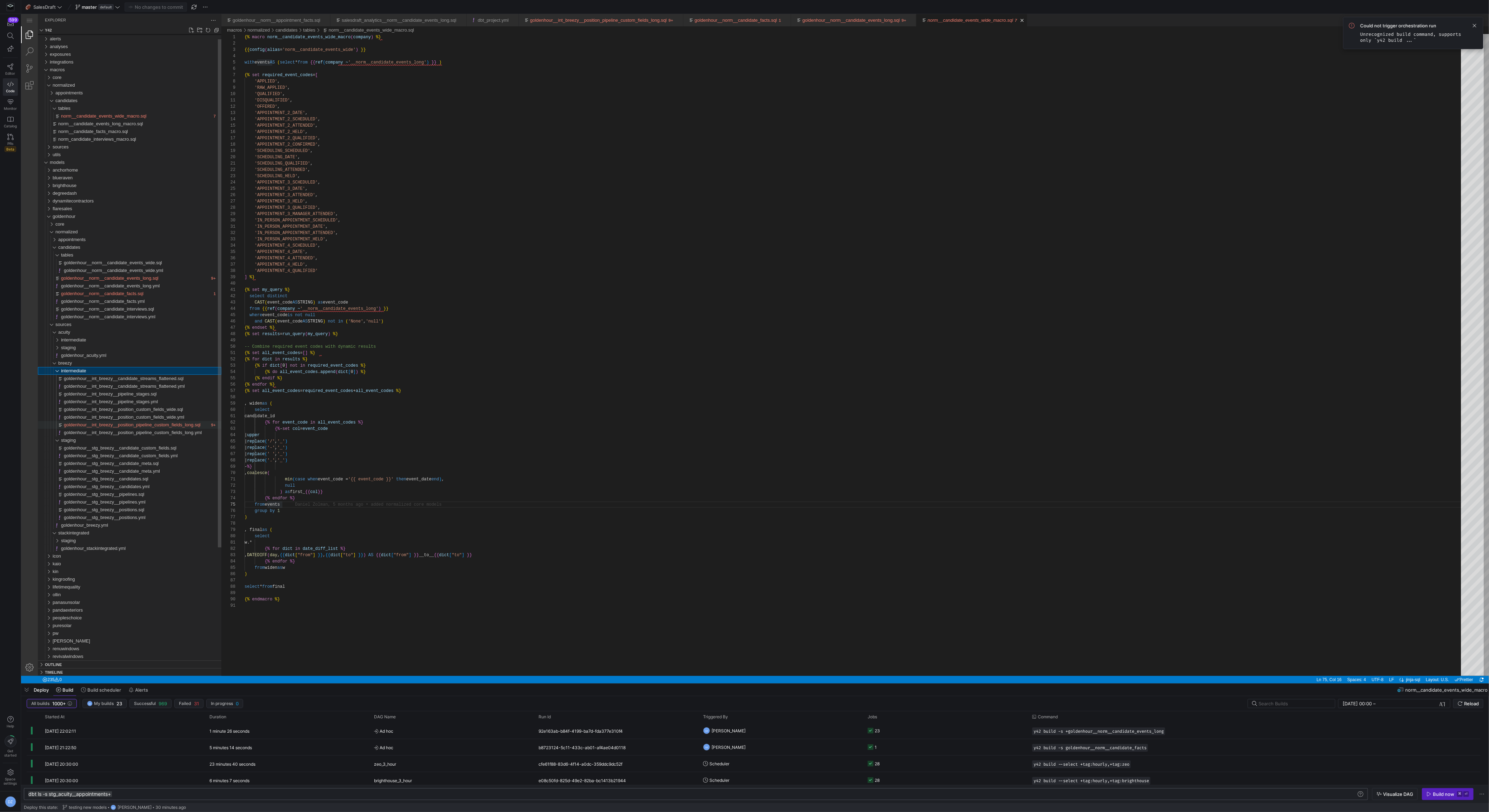
click at [124, 422] on span "goldenhour__int_breezy__position_pipeline_custom_fields_long.sql" at bounding box center [132, 424] width 137 height 5
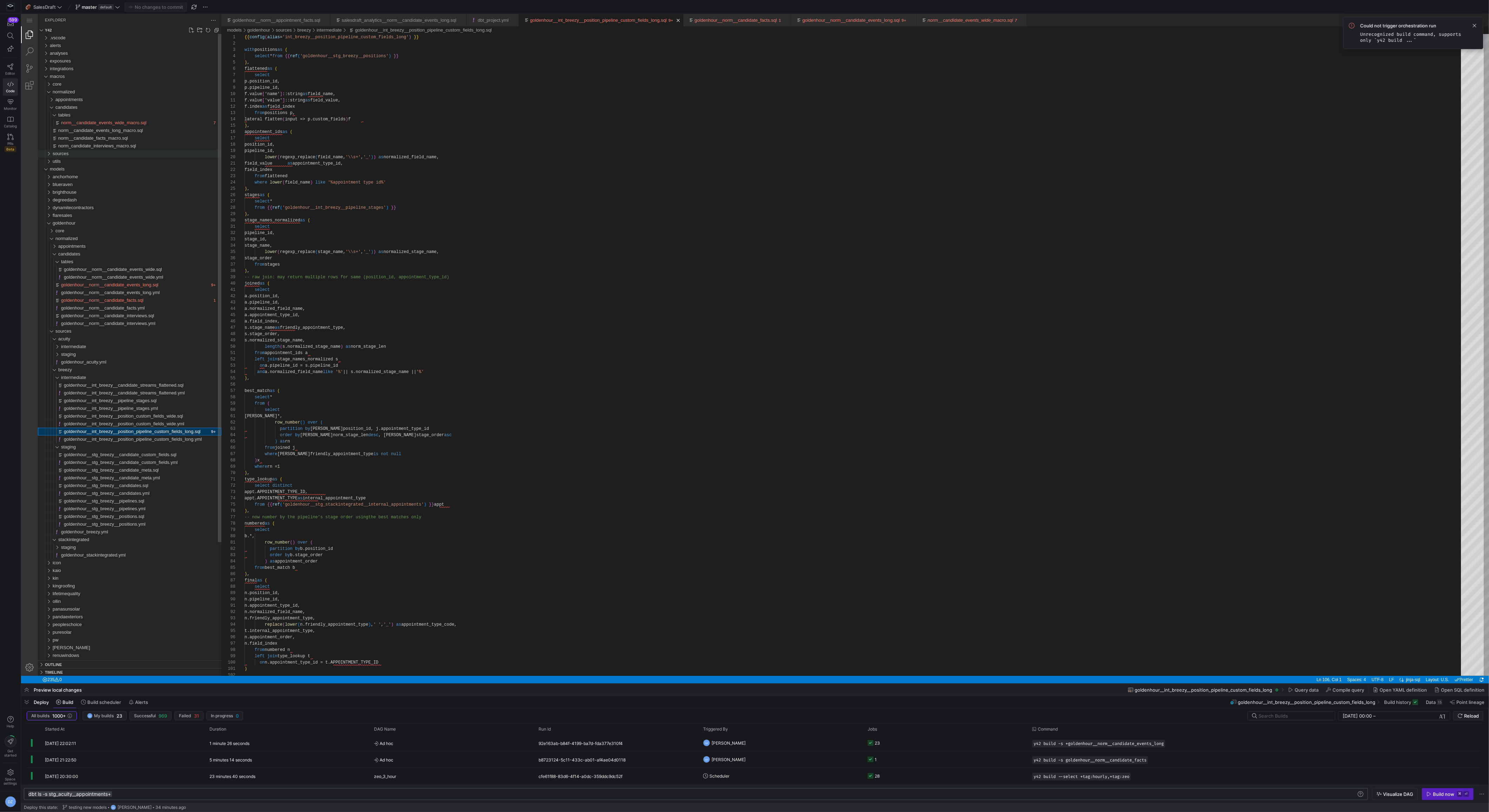
click at [93, 156] on div "sources" at bounding box center [137, 153] width 169 height 8
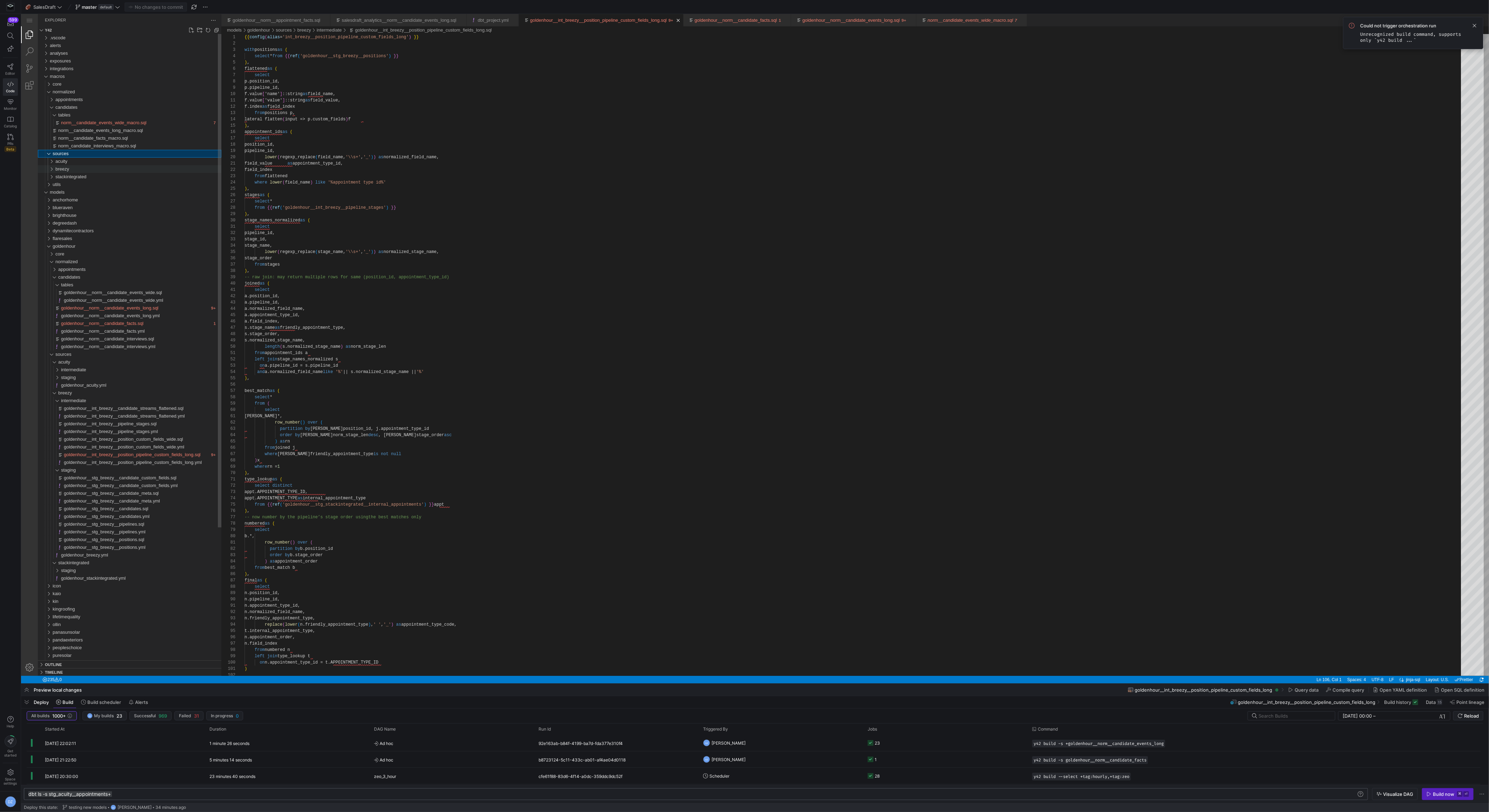
click at [91, 170] on div "breezy" at bounding box center [138, 169] width 166 height 8
click at [95, 178] on div "intermediate" at bounding box center [140, 176] width 163 height 8
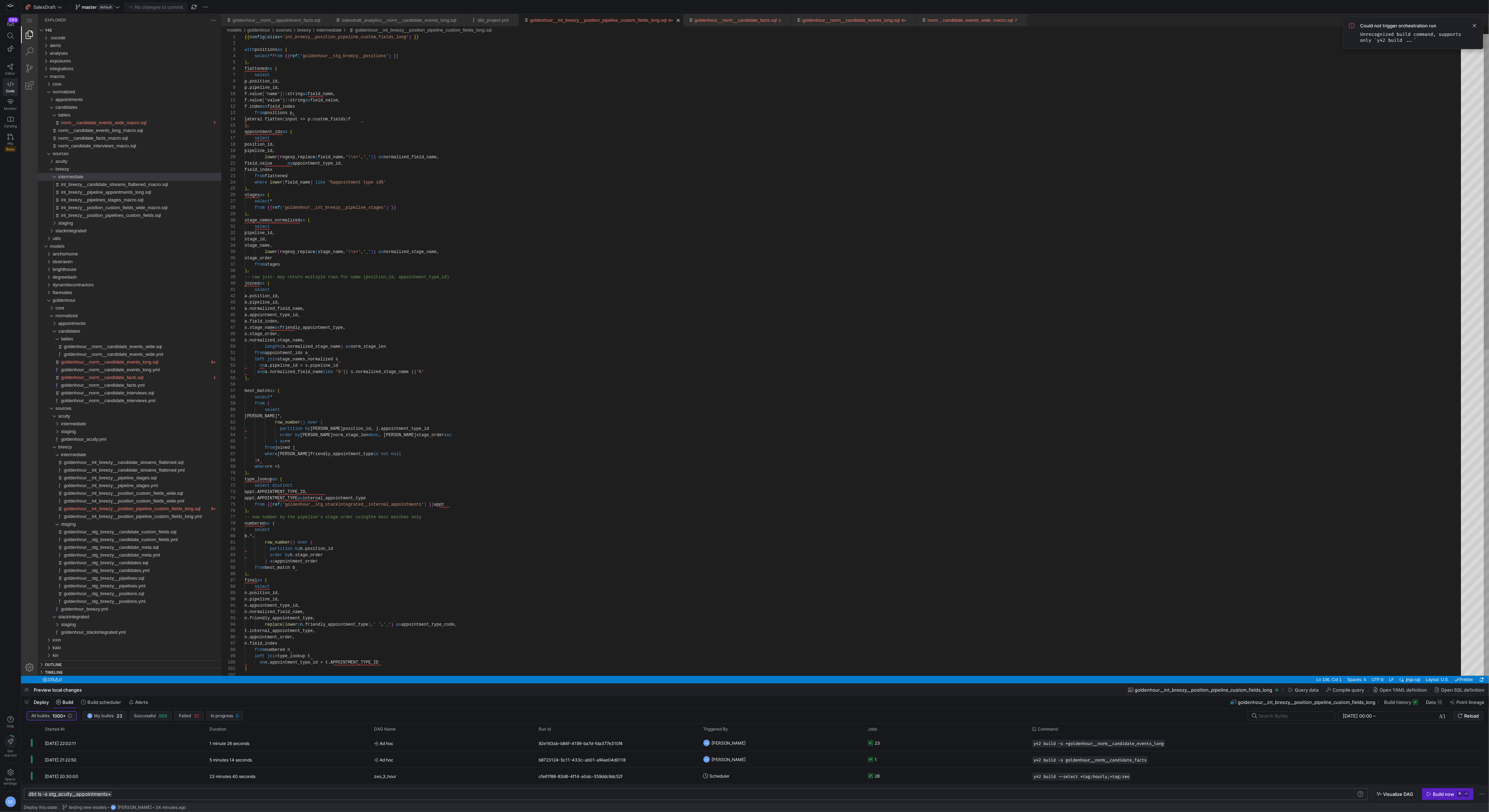
type textarea "select pipeline_id, stage_id, stage_name, lower(regexp_replace(stage_name, '\\s…"
click at [518, 232] on div "{{ config ( alias = 'int_breezy__position_pipeline_custom_fields_long' ) }} wit…" at bounding box center [855, 686] width 1221 height 1304
